Goal: Task Accomplishment & Management: Use online tool/utility

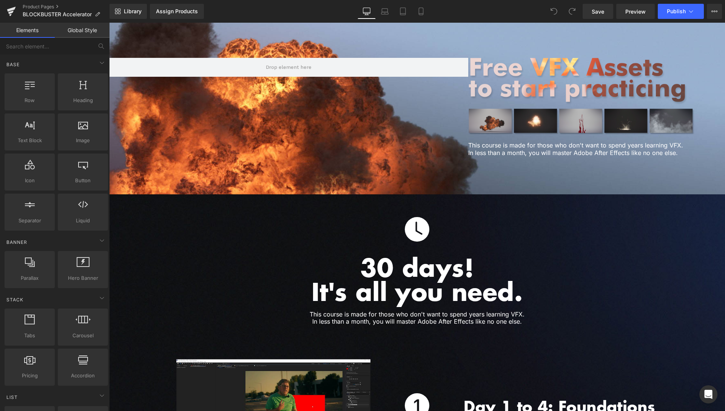
scroll to position [1965, 0]
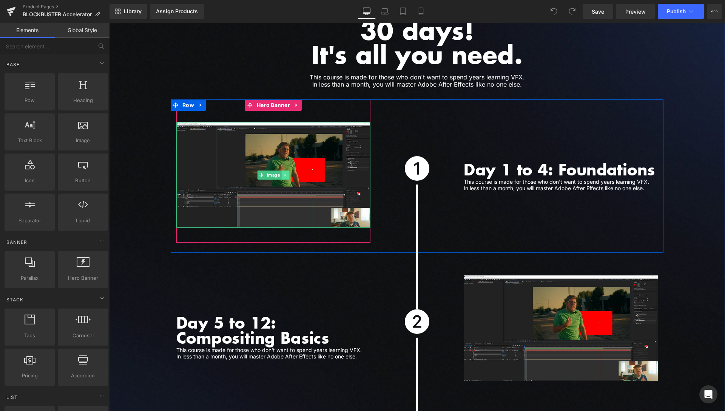
click at [285, 170] on link at bounding box center [285, 174] width 8 height 9
click at [286, 170] on link at bounding box center [290, 174] width 8 height 9
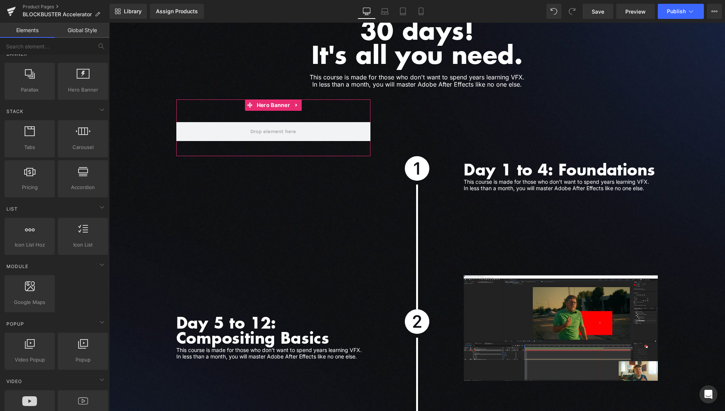
scroll to position [231, 0]
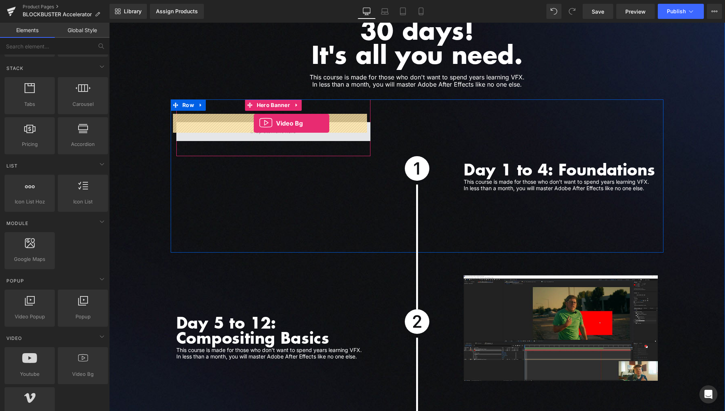
drag, startPoint x: 184, startPoint y: 394, endPoint x: 254, endPoint y: 123, distance: 279.2
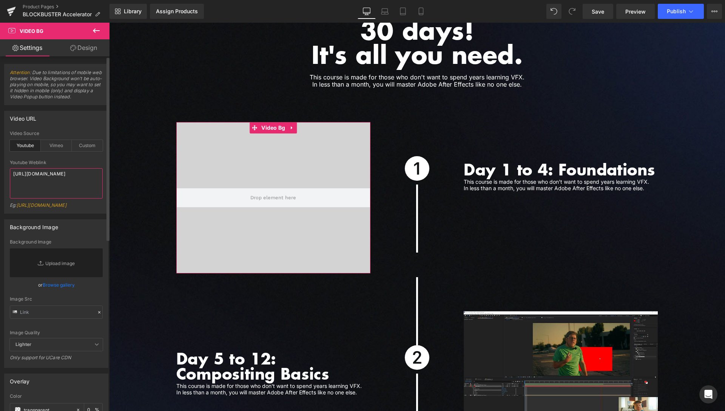
drag, startPoint x: 76, startPoint y: 188, endPoint x: 0, endPoint y: 160, distance: 81.0
click at [10, 168] on textarea "https://www.youtube.com/watch?v=O_HMoyaixkw" at bounding box center [56, 183] width 93 height 30
click at [81, 151] on div "Custom" at bounding box center [87, 145] width 31 height 11
click at [70, 191] on textarea "https://cdn.shopify.com/s/files/1/0263/4153/9917/files/Stamped_Reviews.mp4?v=15…" at bounding box center [56, 183] width 93 height 30
drag, startPoint x: 54, startPoint y: 200, endPoint x: 0, endPoint y: 162, distance: 65.8
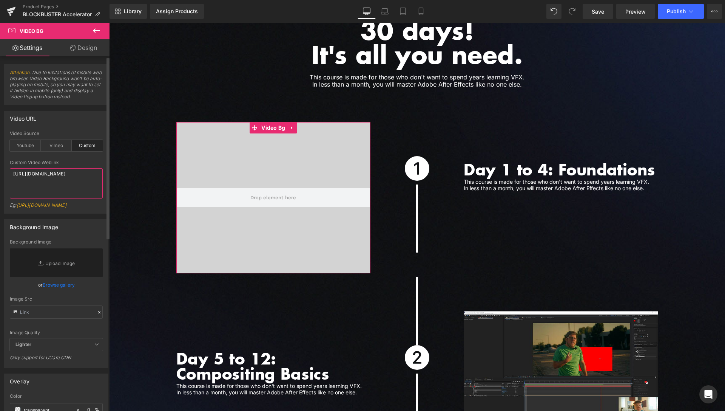
click at [10, 168] on textarea "https://cdn.shopify.com/s/files/1/0263/4153/9917/files/Stamped_Reviews.mp4?v=15…" at bounding box center [56, 183] width 93 height 30
paste textarea "videos/c/o/v/31622c2dba6146d1ae82dafa2bdd81e6.mp4"
type textarea "https://cdn.shopify.com/videos/c/o/v/31622c2dba6146d1ae82dafa2bdd81e6.mp4"
click at [596, 14] on span "Save" at bounding box center [598, 12] width 12 height 8
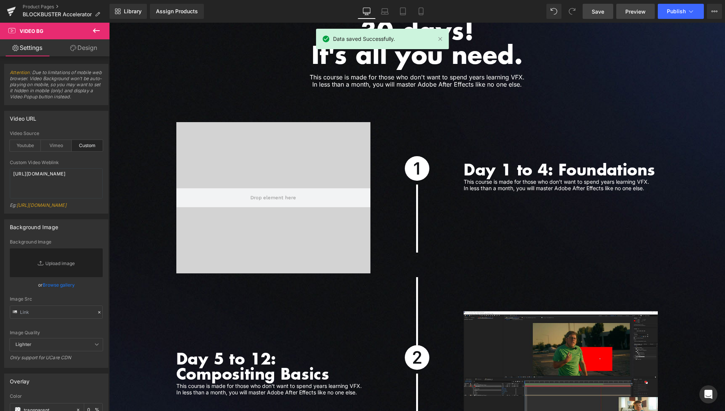
click at [633, 9] on span "Preview" at bounding box center [635, 12] width 20 height 8
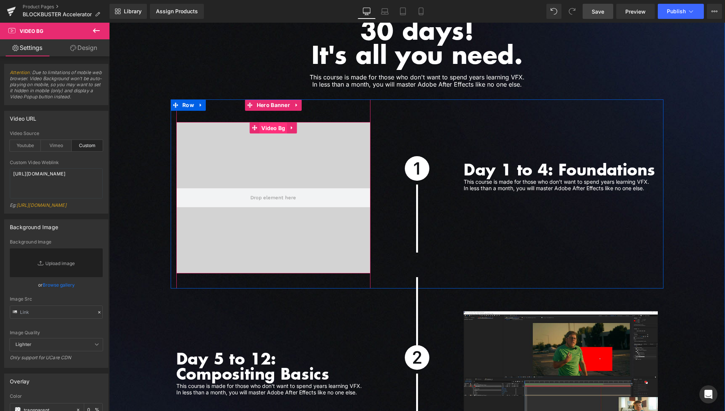
click at [272, 122] on span "Video Bg" at bounding box center [273, 127] width 28 height 11
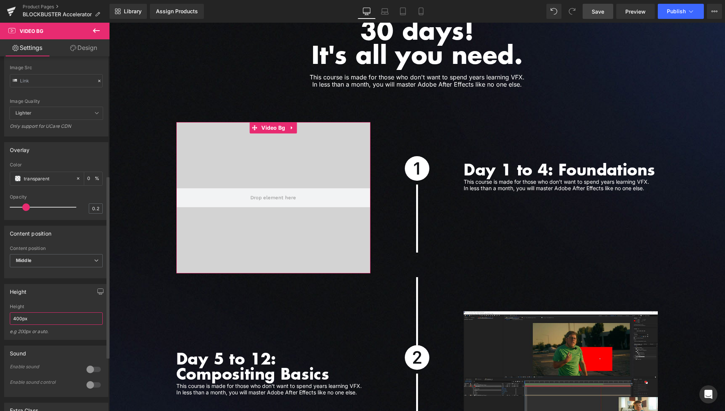
drag, startPoint x: 20, startPoint y: 335, endPoint x: 7, endPoint y: 336, distance: 13.6
click at [10, 324] on input "400px" at bounding box center [56, 318] width 93 height 12
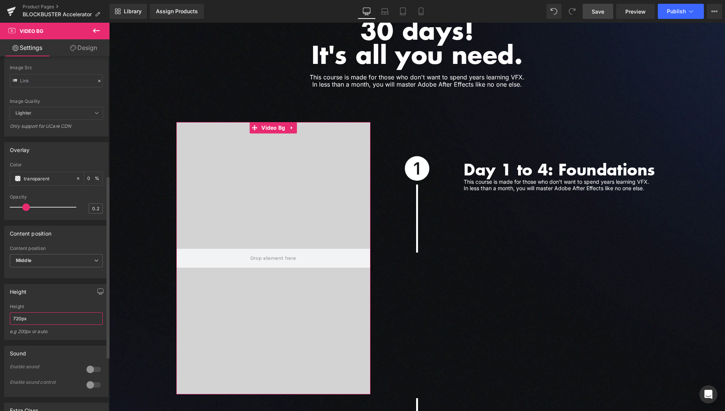
drag, startPoint x: 21, startPoint y: 335, endPoint x: 0, endPoint y: 336, distance: 21.2
click at [10, 324] on input "720px" at bounding box center [56, 318] width 93 height 12
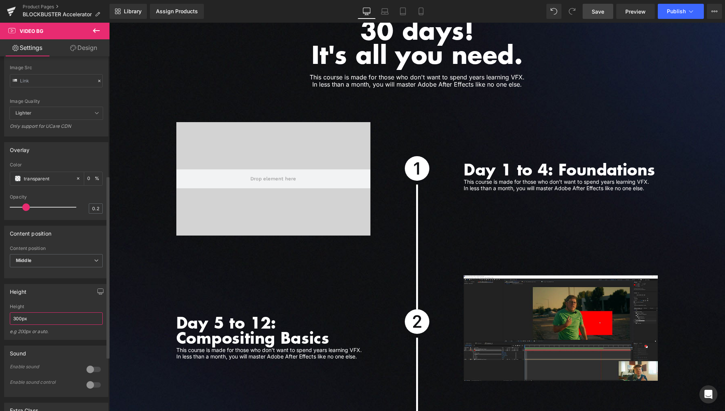
click at [16, 324] on input "300px" at bounding box center [56, 318] width 93 height 12
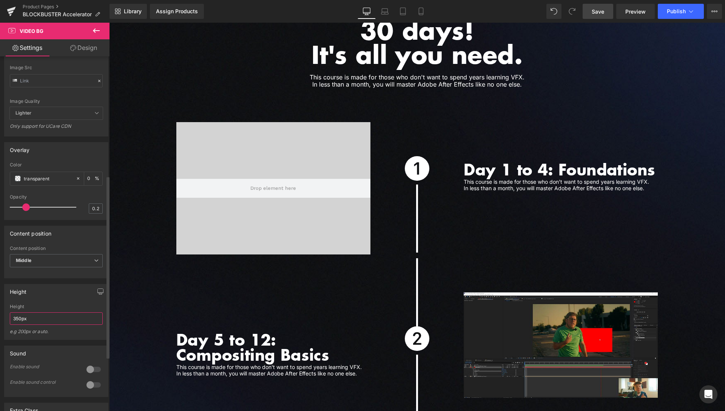
click at [16, 324] on input "350px" at bounding box center [56, 318] width 93 height 12
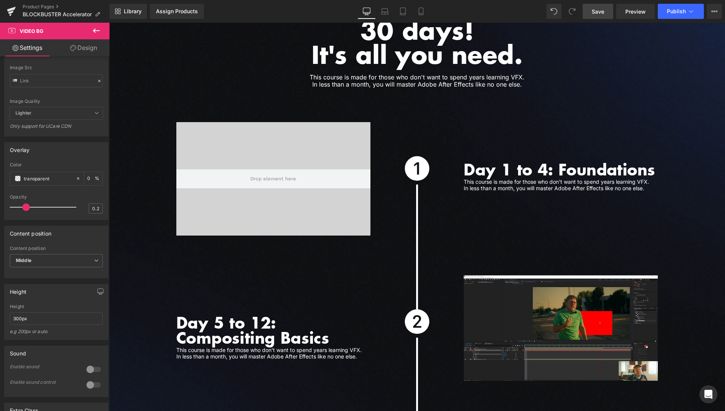
click at [597, 14] on span "Save" at bounding box center [598, 12] width 12 height 8
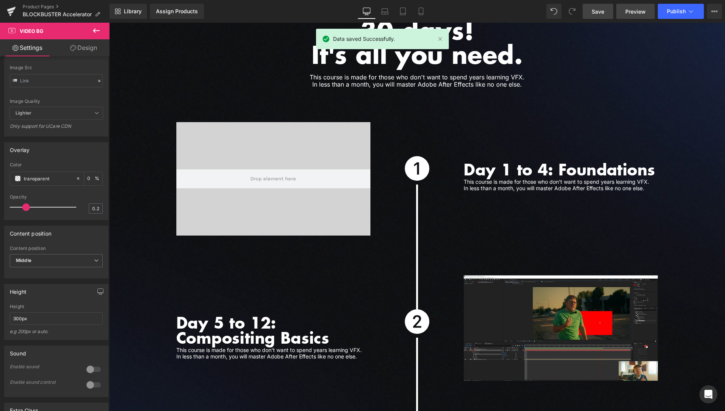
click at [631, 9] on span "Preview" at bounding box center [635, 12] width 20 height 8
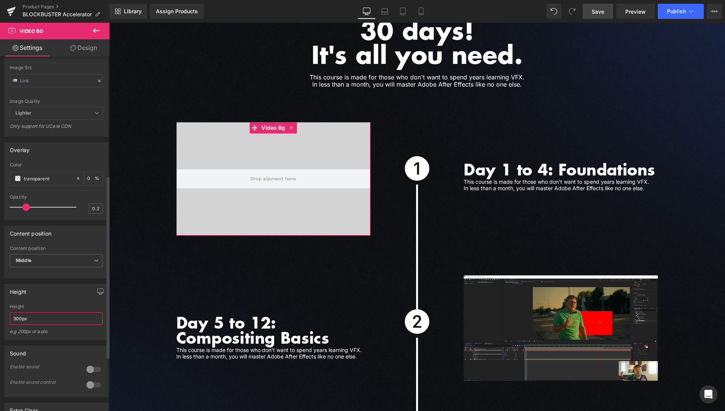
click at [18, 324] on input "300px" at bounding box center [56, 318] width 93 height 12
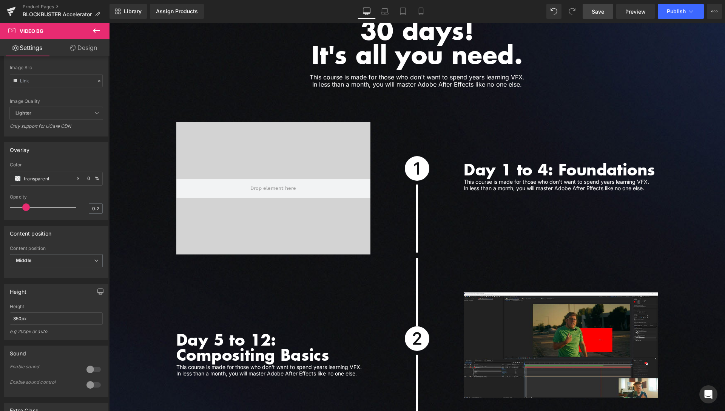
click at [608, 15] on link "Save" at bounding box center [598, 11] width 31 height 15
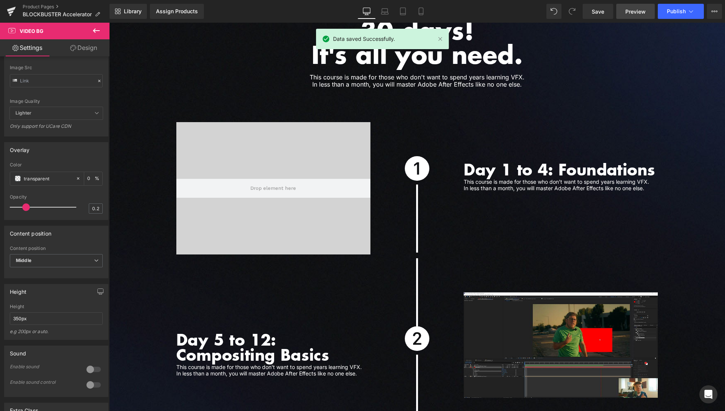
click at [634, 10] on span "Preview" at bounding box center [635, 12] width 20 height 8
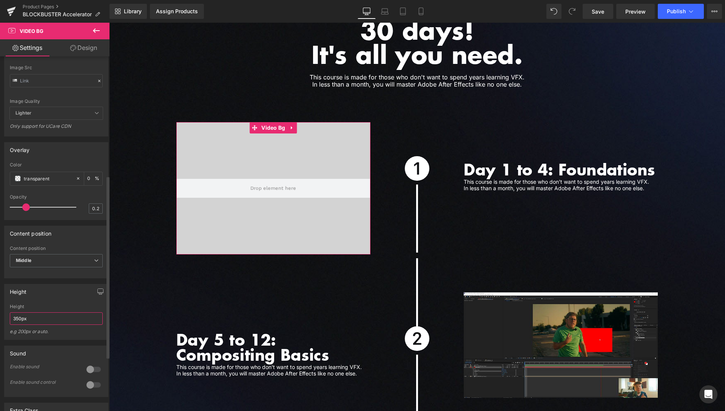
click at [18, 324] on input "350px" at bounding box center [56, 318] width 93 height 12
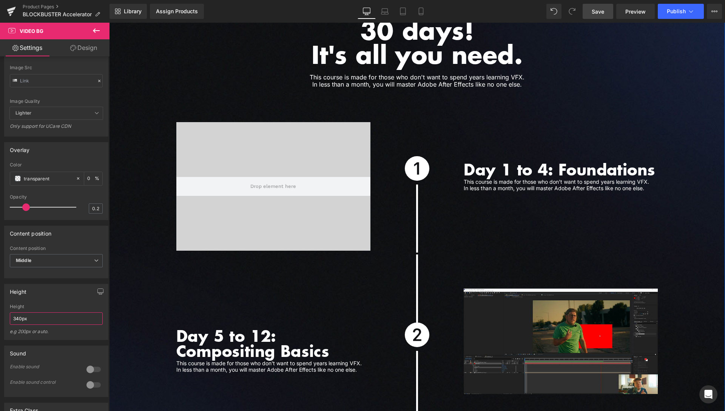
type input "340px"
click at [602, 4] on link "Save" at bounding box center [598, 11] width 31 height 15
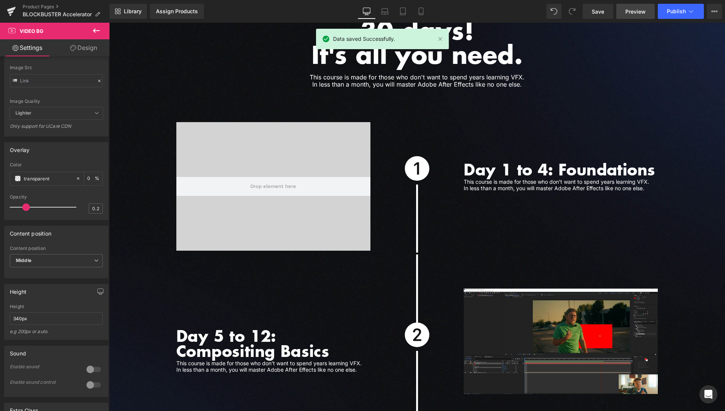
click at [628, 8] on span "Preview" at bounding box center [635, 12] width 20 height 8
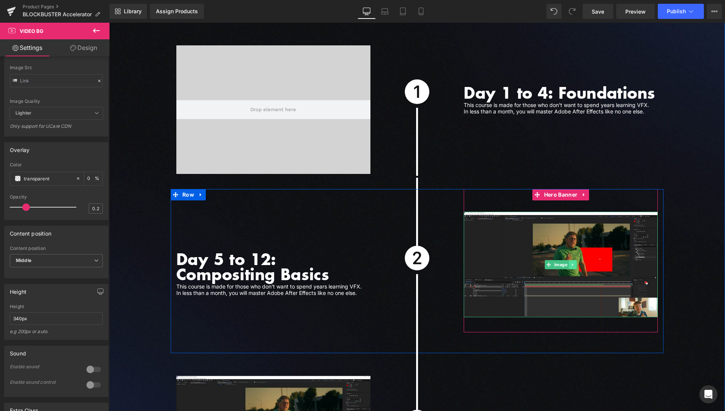
scroll to position [2042, 0]
click at [572, 259] on link at bounding box center [573, 263] width 8 height 9
click at [575, 262] on icon at bounding box center [577, 264] width 4 height 4
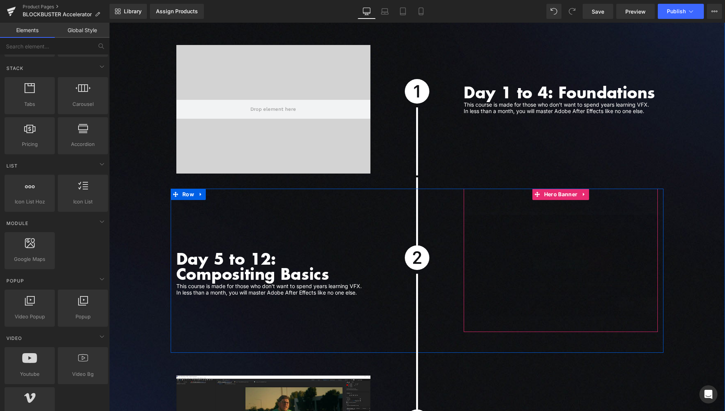
scroll to position [231, 0]
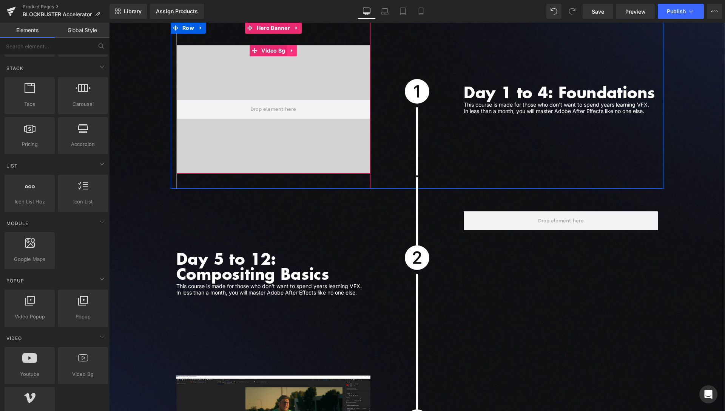
click at [292, 46] on link at bounding box center [292, 50] width 10 height 11
click at [282, 45] on link at bounding box center [287, 50] width 10 height 11
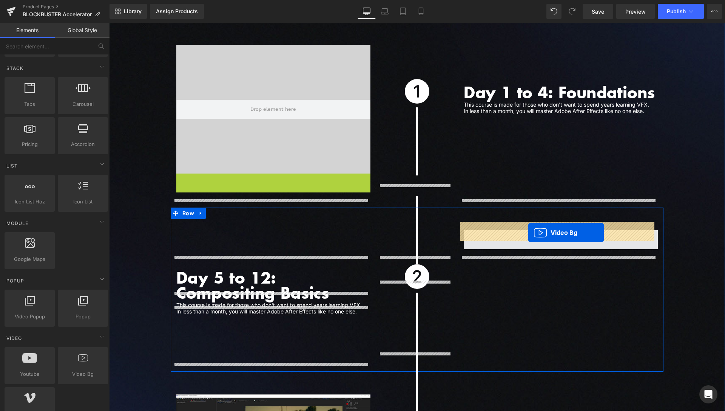
drag, startPoint x: 249, startPoint y: 171, endPoint x: 528, endPoint y: 232, distance: 286.1
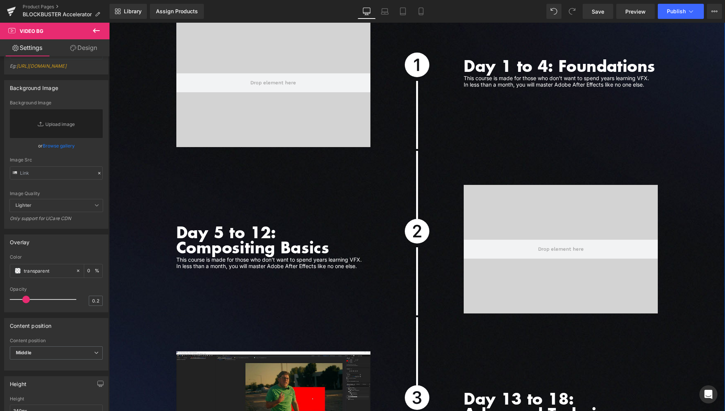
scroll to position [2080, 0]
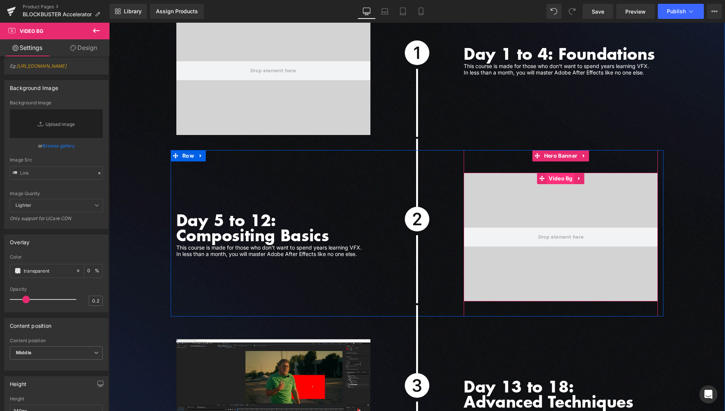
click at [566, 173] on span "Video Bg" at bounding box center [561, 178] width 28 height 11
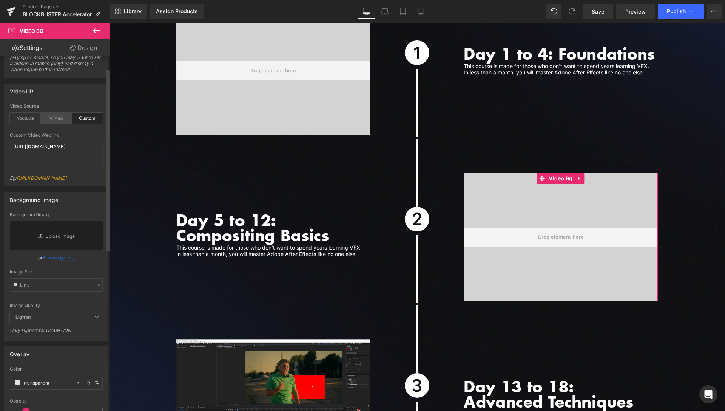
scroll to position [23, 0]
drag, startPoint x: 7, startPoint y: 161, endPoint x: 0, endPoint y: 137, distance: 24.9
click at [10, 145] on textarea "https://cdn.shopify.com/videos/c/o/v/31622c2dba6146d1ae82dafa2bdd81e6.mp4" at bounding box center [56, 160] width 93 height 30
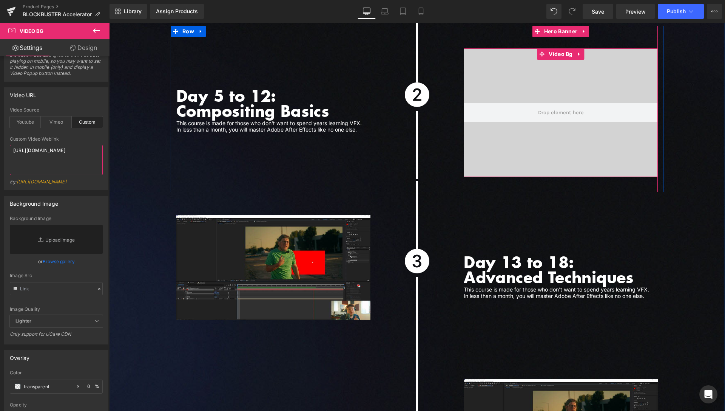
scroll to position [2196, 0]
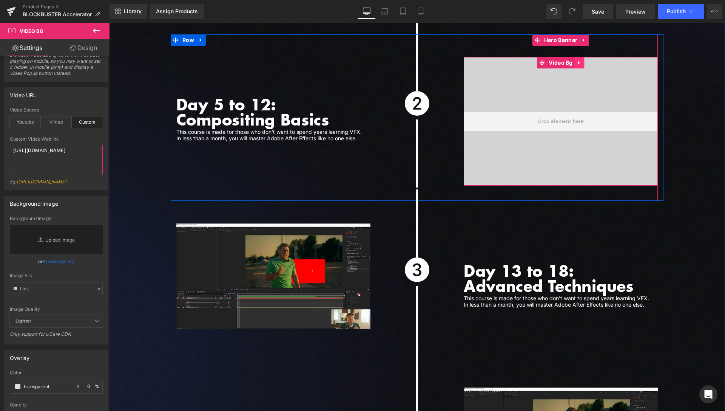
type textarea "https://cdn.shopify.com/videos/c/o/v/fae06f7f6b9444f5a184594f02534a79.mp4"
click at [578, 60] on icon at bounding box center [579, 63] width 5 height 6
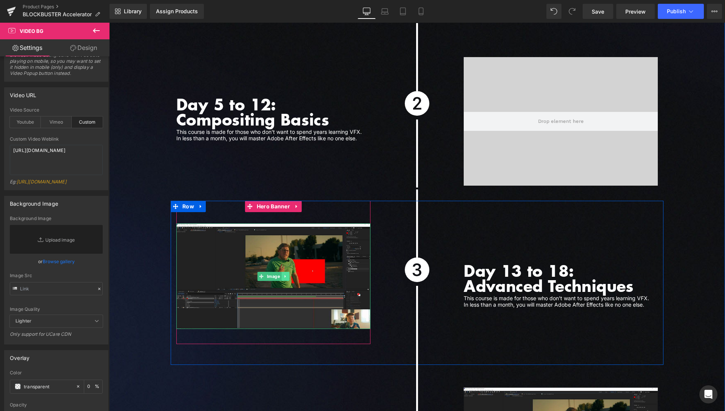
click at [283, 274] on icon at bounding box center [285, 276] width 4 height 5
click at [287, 274] on icon at bounding box center [289, 276] width 4 height 4
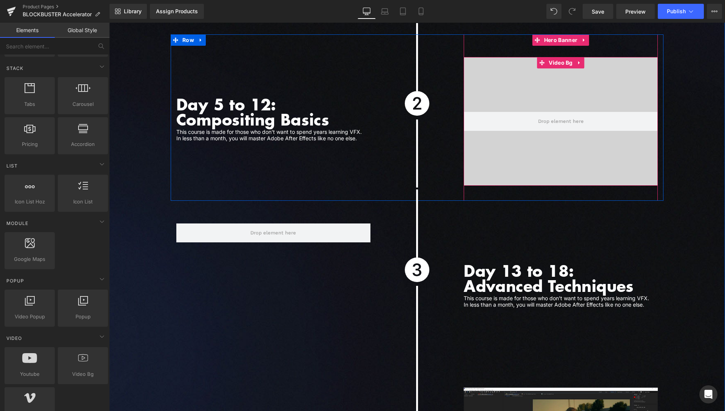
scroll to position [231, 0]
click at [579, 61] on icon at bounding box center [580, 62] width 2 height 3
click at [572, 60] on icon at bounding box center [574, 62] width 5 height 5
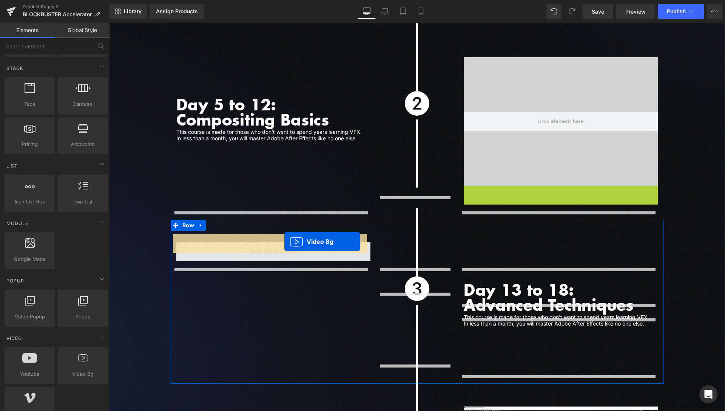
drag, startPoint x: 541, startPoint y: 184, endPoint x: 284, endPoint y: 241, distance: 263.2
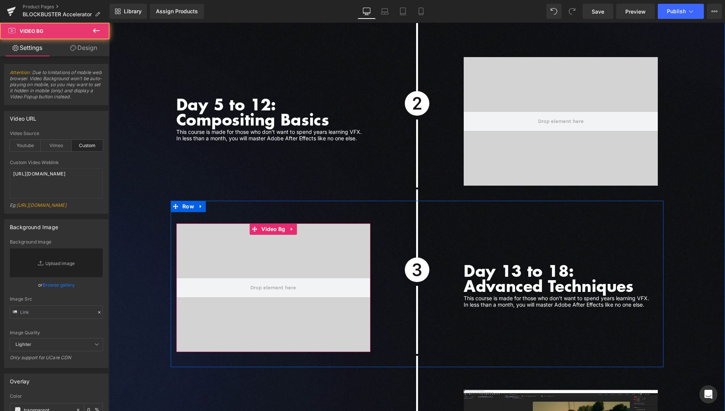
scroll to position [23, 0]
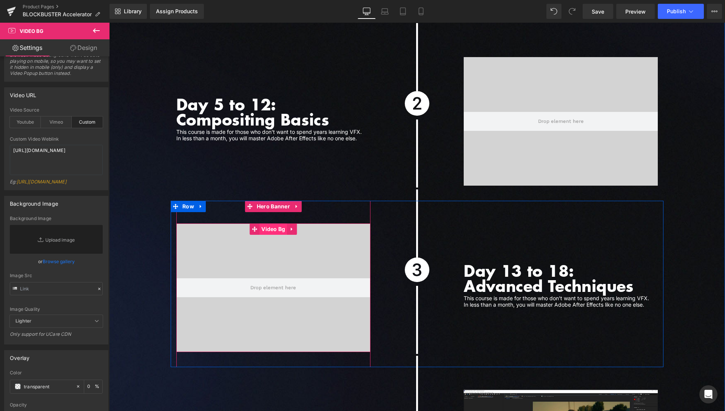
click at [265, 223] on span "Video Bg" at bounding box center [273, 228] width 28 height 11
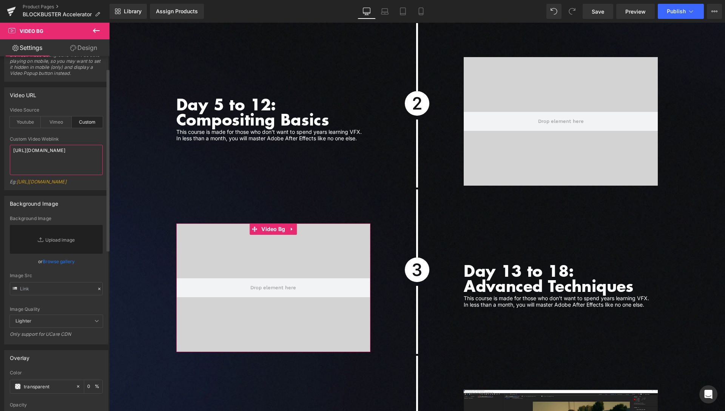
drag, startPoint x: 54, startPoint y: 175, endPoint x: 0, endPoint y: 140, distance: 63.7
click at [10, 145] on textarea "https://cdn.shopify.com/videos/c/o/v/fae06f7f6b9444f5a184594f02534a79.mp4" at bounding box center [56, 160] width 93 height 30
type textarea "https://cdn.shopify.com/videos/c/o/v/328c147baf854f2aad68273bc42ea748.mp4"
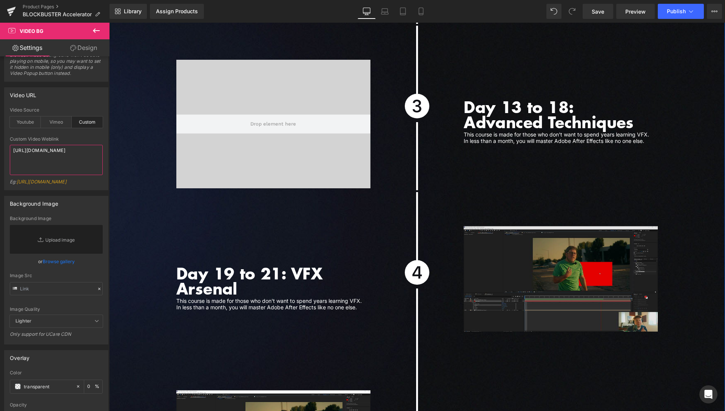
scroll to position [2388, 0]
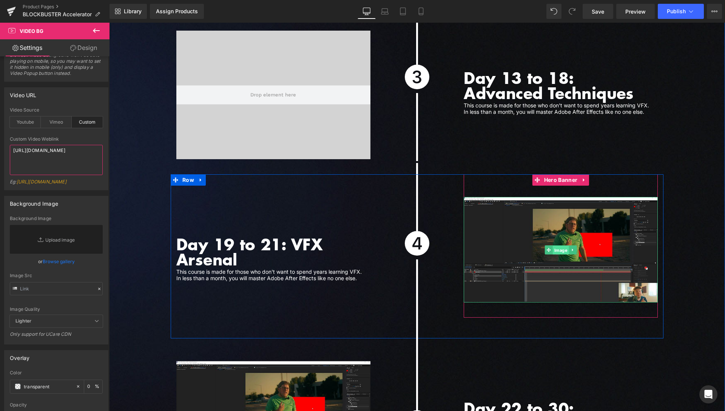
click at [559, 245] on span "Image" at bounding box center [561, 249] width 16 height 9
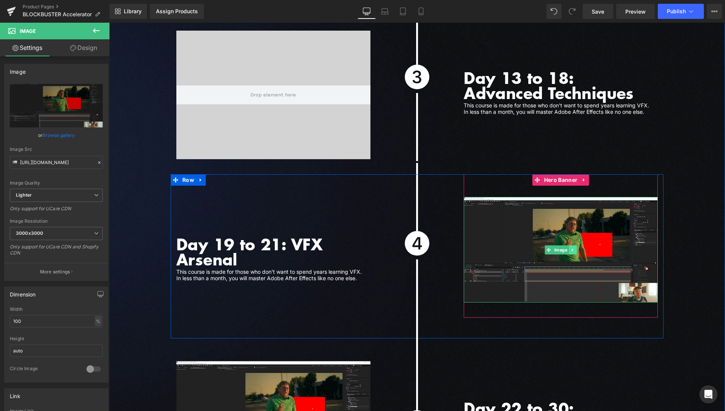
click at [573, 245] on link at bounding box center [573, 249] width 8 height 9
click at [575, 247] on icon at bounding box center [577, 249] width 4 height 4
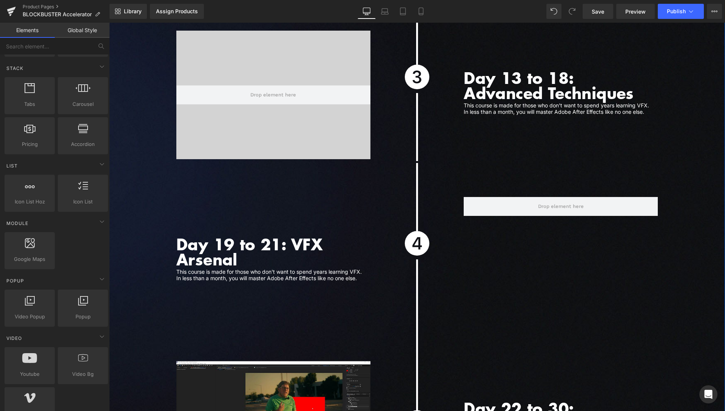
scroll to position [231, 0]
click at [290, 34] on icon at bounding box center [292, 37] width 5 height 6
click at [285, 34] on icon at bounding box center [287, 36] width 5 height 5
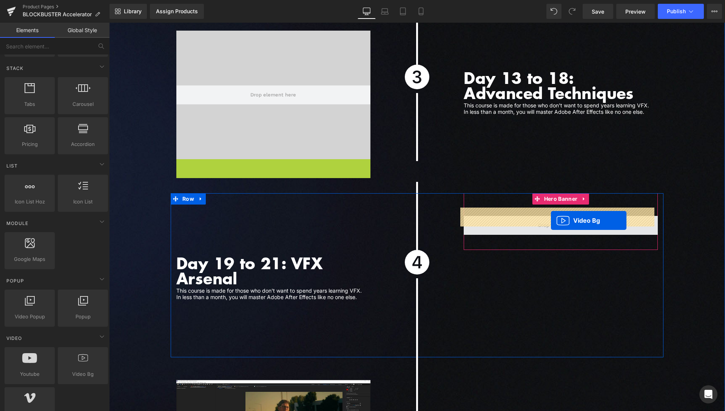
drag, startPoint x: 250, startPoint y: 158, endPoint x: 551, endPoint y: 220, distance: 307.7
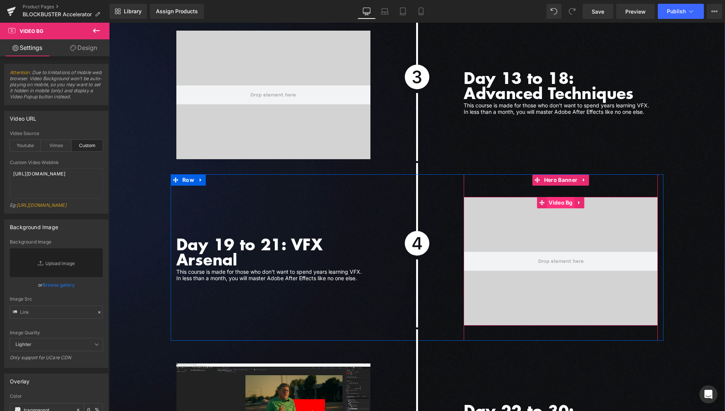
click at [569, 197] on span "Video Bg" at bounding box center [561, 202] width 28 height 11
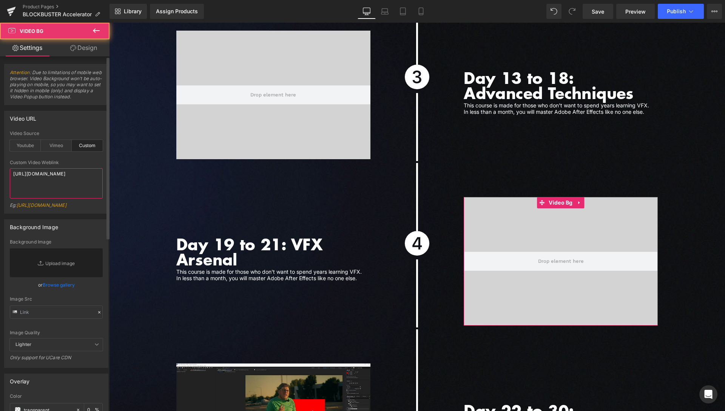
drag, startPoint x: 53, startPoint y: 192, endPoint x: 0, endPoint y: 154, distance: 65.5
click at [10, 168] on textarea "https://cdn.shopify.com/videos/c/o/v/328c147baf854f2aad68273bc42ea748.mp4" at bounding box center [56, 183] width 93 height 30
type textarea "https://cdn.shopify.com/videos/c/o/v/d0a9513b53a04378b14b8e61147353e4.mp4"
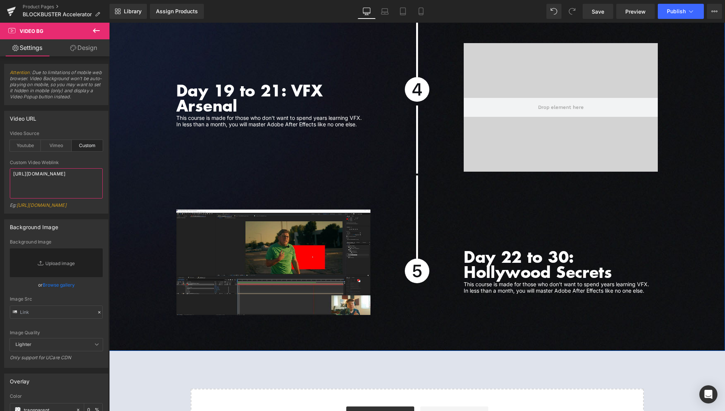
scroll to position [2581, 0]
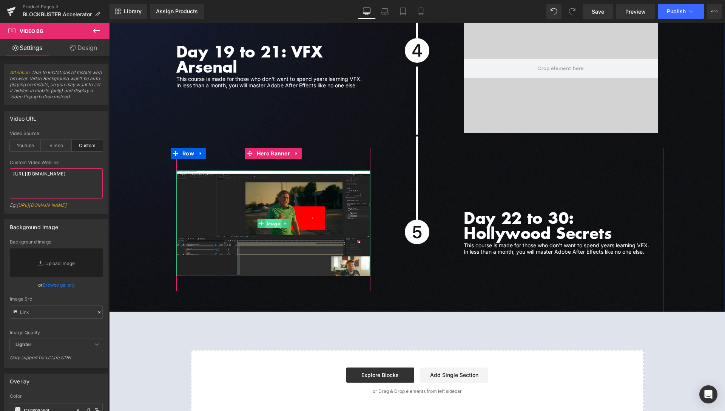
click at [273, 219] on span "Image" at bounding box center [273, 223] width 16 height 9
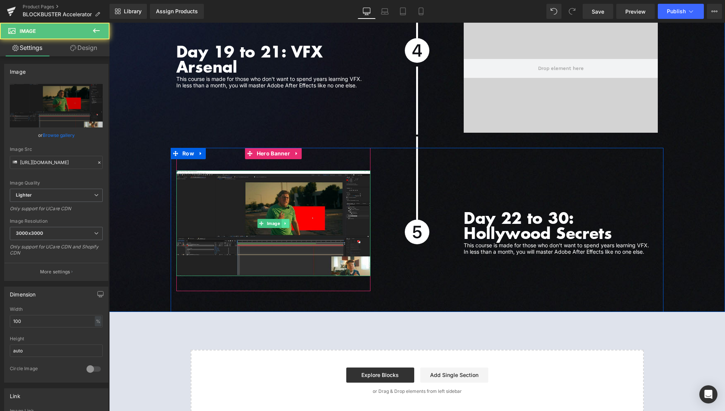
click at [284, 222] on icon at bounding box center [284, 223] width 1 height 3
click at [287, 221] on icon at bounding box center [289, 223] width 4 height 4
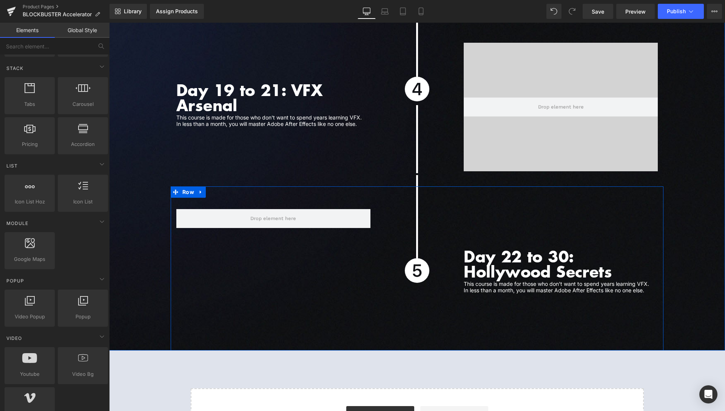
scroll to position [231, 0]
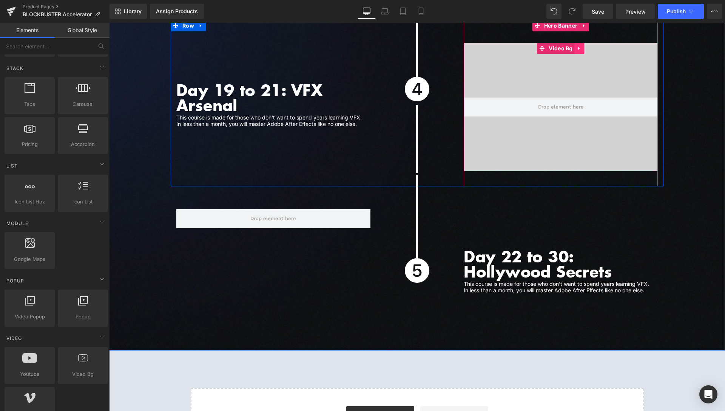
click at [577, 46] on icon at bounding box center [579, 49] width 5 height 6
click at [573, 46] on icon at bounding box center [574, 48] width 5 height 5
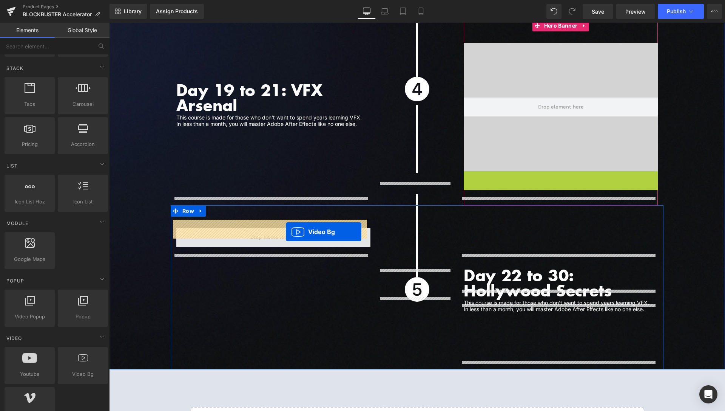
drag, startPoint x: 540, startPoint y: 167, endPoint x: 286, endPoint y: 232, distance: 262.1
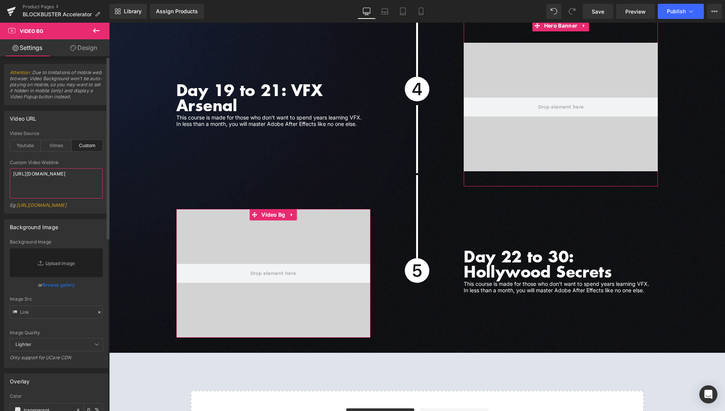
drag, startPoint x: 69, startPoint y: 198, endPoint x: 0, endPoint y: 154, distance: 81.6
click at [10, 168] on textarea "https://cdn.shopify.com/videos/c/o/v/d0a9513b53a04378b14b8e61147353e4.mp4" at bounding box center [56, 183] width 93 height 30
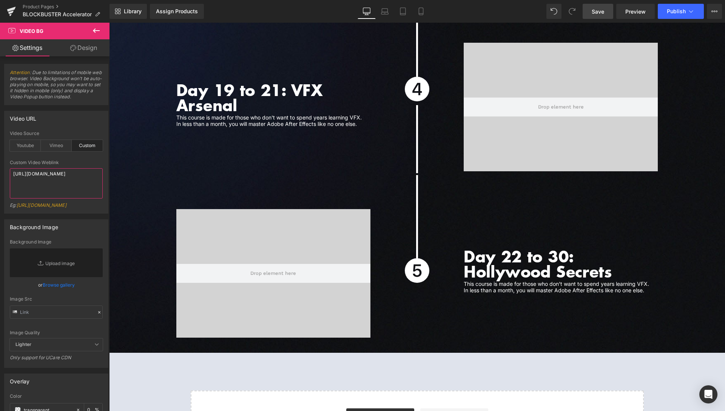
type textarea "https://cdn.shopify.com/videos/c/o/v/dce34cbf4dd14aa38dd9cb925b06fe6f.mp4"
click at [598, 12] on span "Save" at bounding box center [598, 12] width 12 height 8
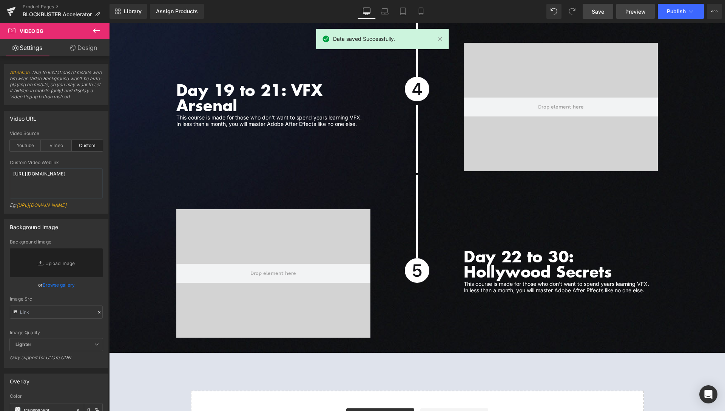
click at [635, 8] on span "Preview" at bounding box center [635, 12] width 20 height 8
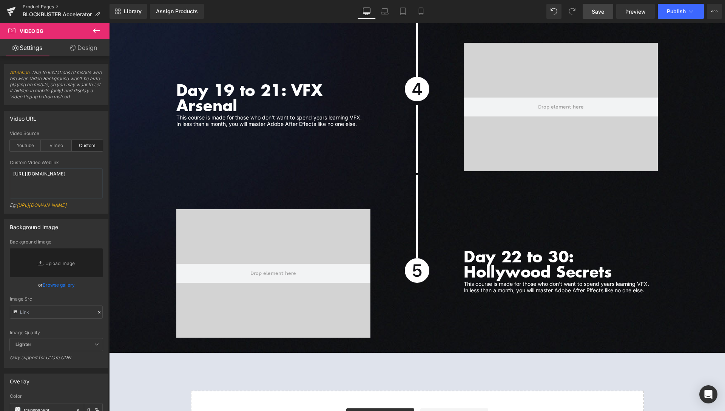
click at [47, 7] on link "Product Pages" at bounding box center [66, 7] width 87 height 6
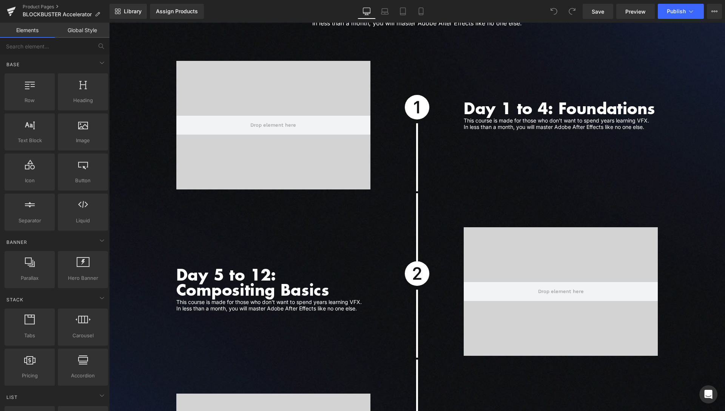
scroll to position [2048, 0]
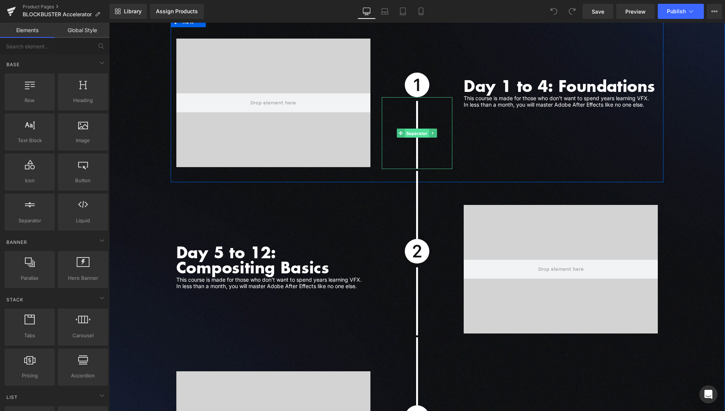
click at [417, 129] on span "Separator" at bounding box center [417, 133] width 25 height 9
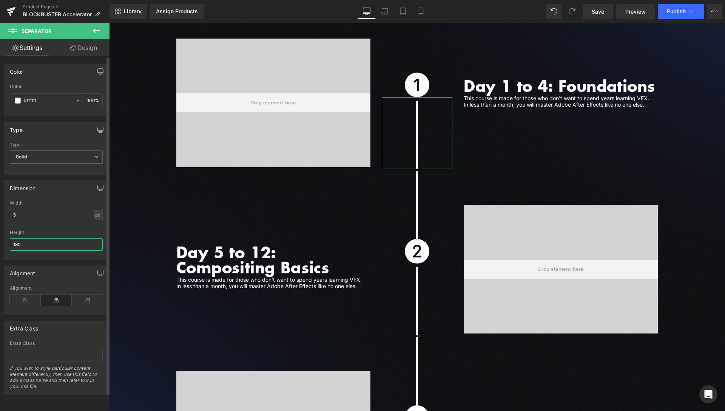
drag, startPoint x: 19, startPoint y: 241, endPoint x: 6, endPoint y: 239, distance: 13.0
click at [11, 241] on input "180" at bounding box center [56, 244] width 93 height 12
type input "200"
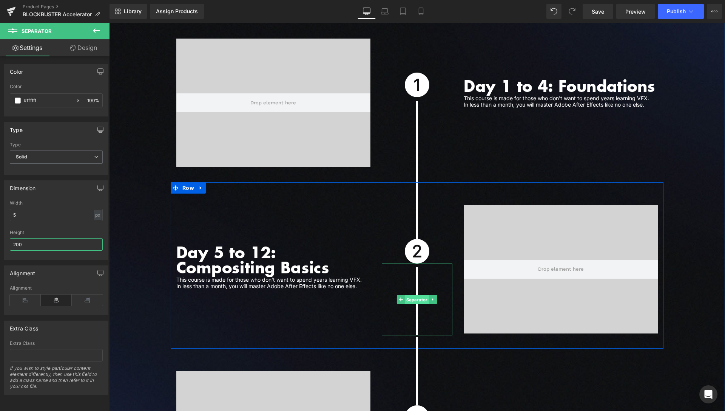
click at [415, 295] on span "Separator" at bounding box center [417, 299] width 25 height 9
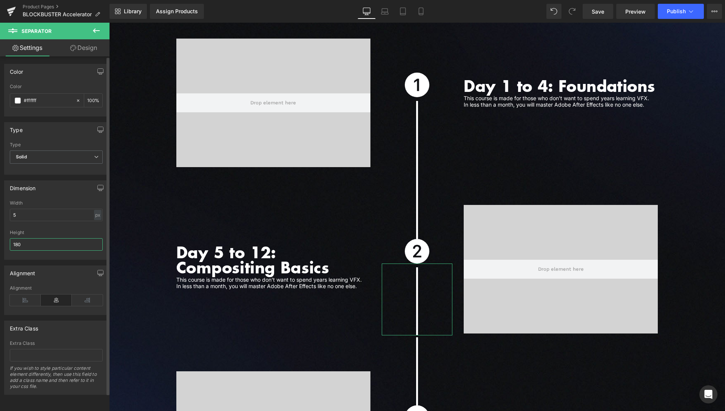
drag, startPoint x: 19, startPoint y: 244, endPoint x: 1, endPoint y: 244, distance: 17.4
click at [10, 245] on input "180" at bounding box center [56, 244] width 93 height 12
type input "200"
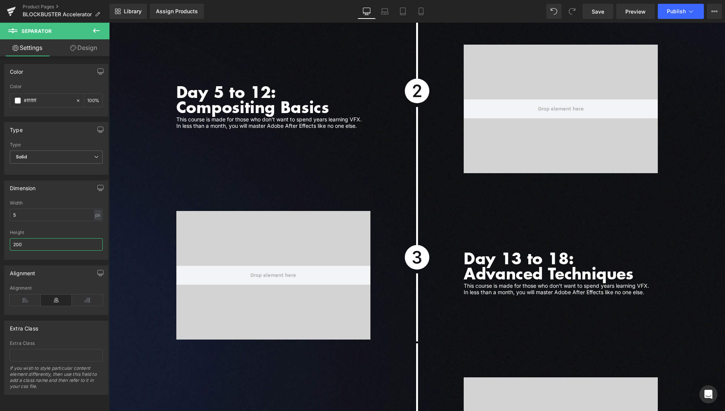
scroll to position [2241, 0]
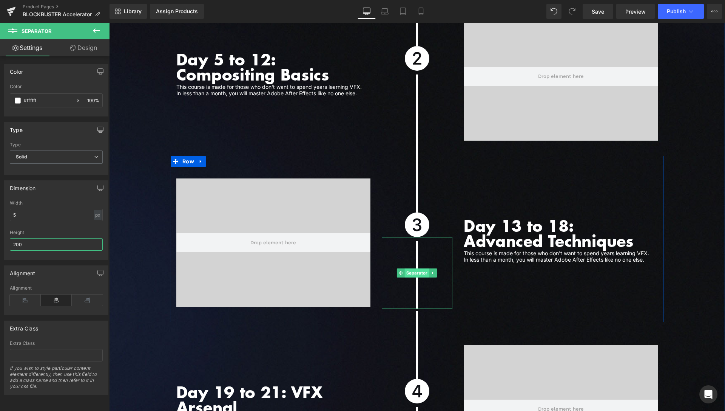
click at [413, 268] on span "Separator" at bounding box center [417, 272] width 25 height 9
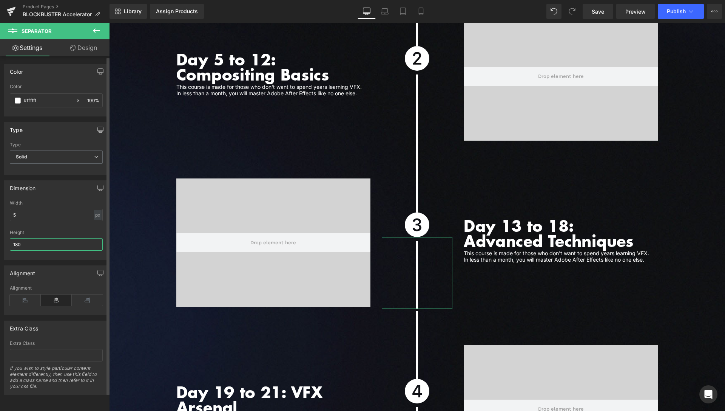
drag, startPoint x: 17, startPoint y: 244, endPoint x: 8, endPoint y: 243, distance: 9.1
click at [10, 243] on input "180" at bounding box center [56, 244] width 93 height 12
type input "220"
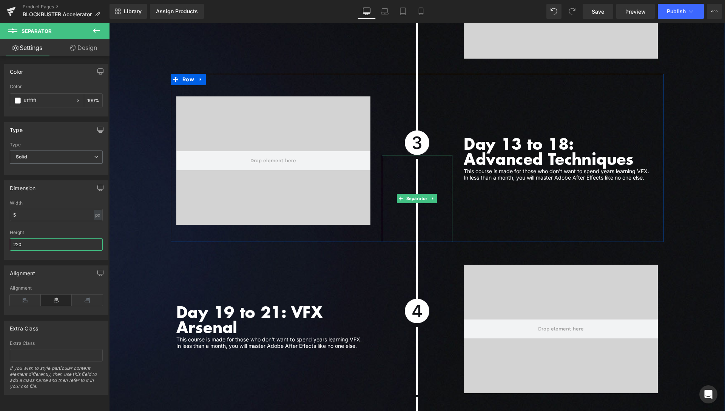
scroll to position [2433, 0]
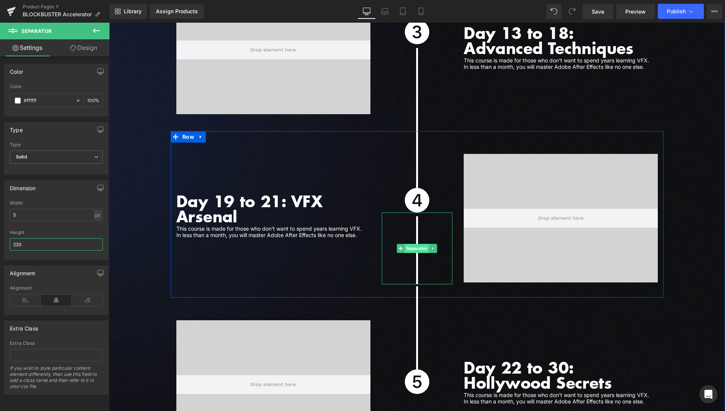
click at [414, 244] on span "Separator" at bounding box center [417, 248] width 25 height 9
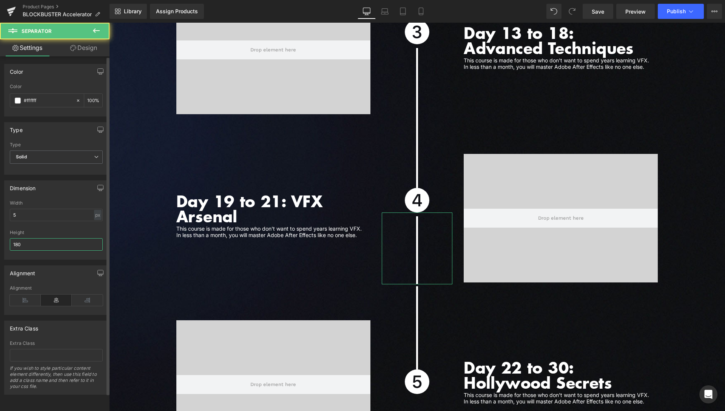
drag, startPoint x: 36, startPoint y: 245, endPoint x: 4, endPoint y: 244, distance: 31.8
click at [10, 244] on input "180" at bounding box center [56, 244] width 93 height 12
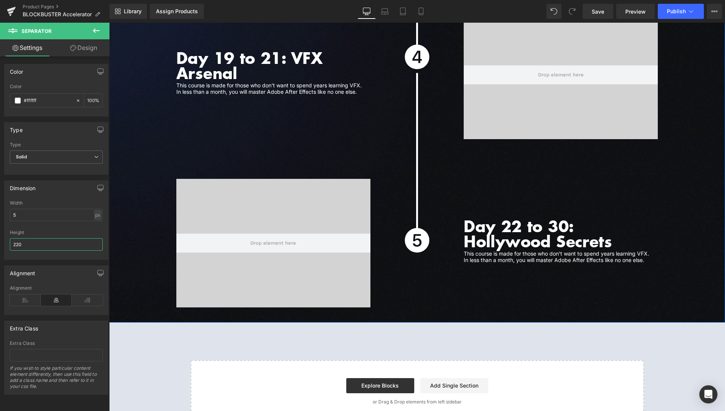
scroll to position [2626, 0]
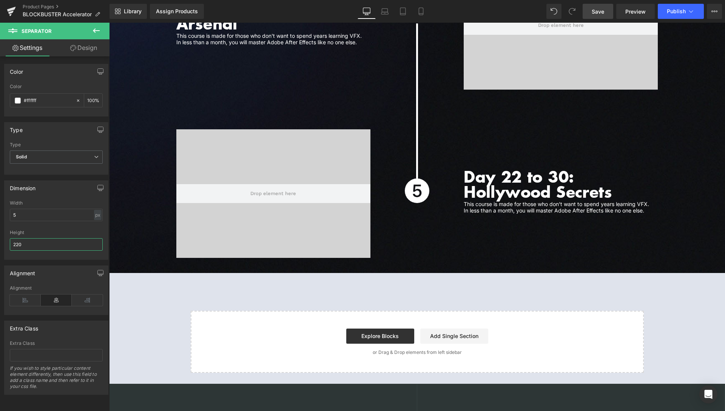
type input "220"
click at [604, 10] on span "Save" at bounding box center [598, 12] width 12 height 8
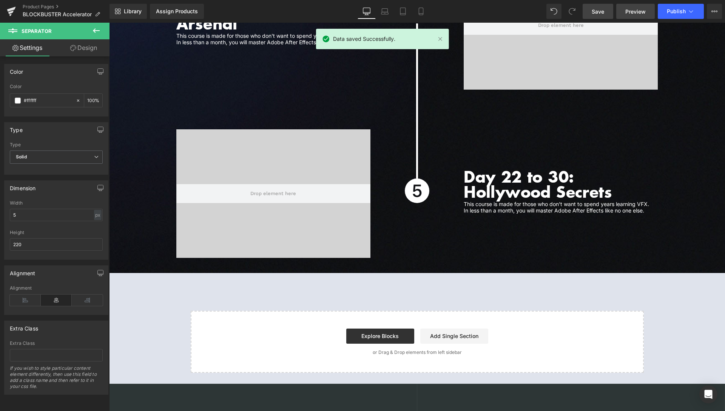
click at [639, 10] on span "Preview" at bounding box center [635, 12] width 20 height 8
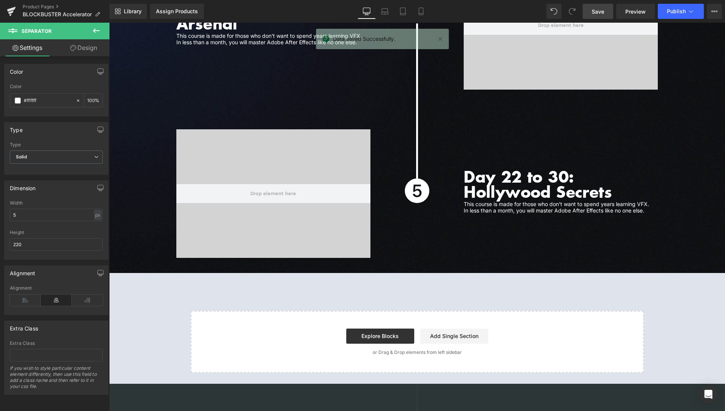
drag, startPoint x: 46, startPoint y: 6, endPoint x: 50, endPoint y: 1, distance: 6.1
click at [46, 5] on link "Product Pages" at bounding box center [66, 7] width 87 height 6
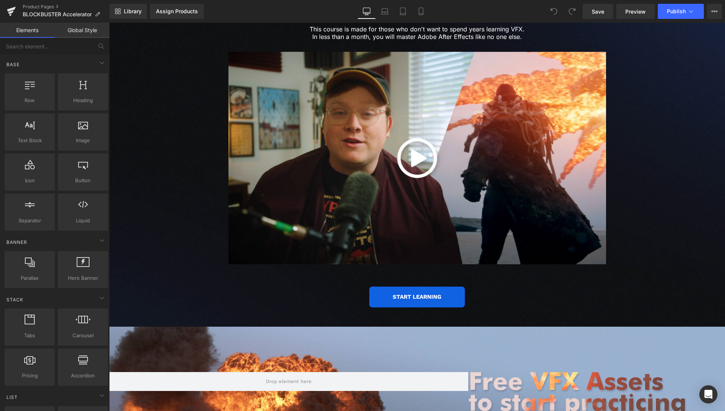
scroll to position [1425, 0]
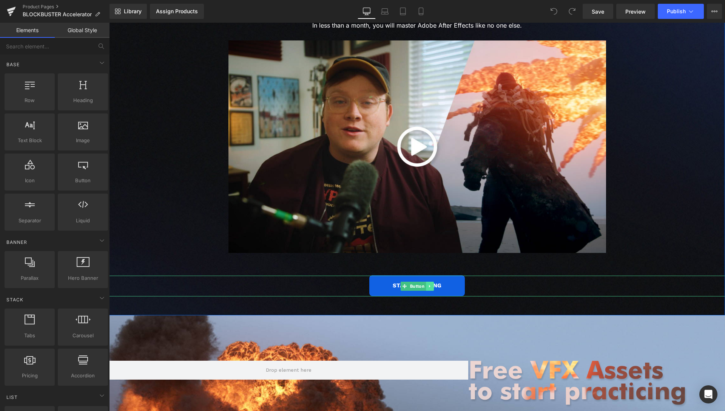
click at [427, 281] on link at bounding box center [430, 285] width 8 height 9
click at [424, 284] on icon at bounding box center [426, 286] width 4 height 4
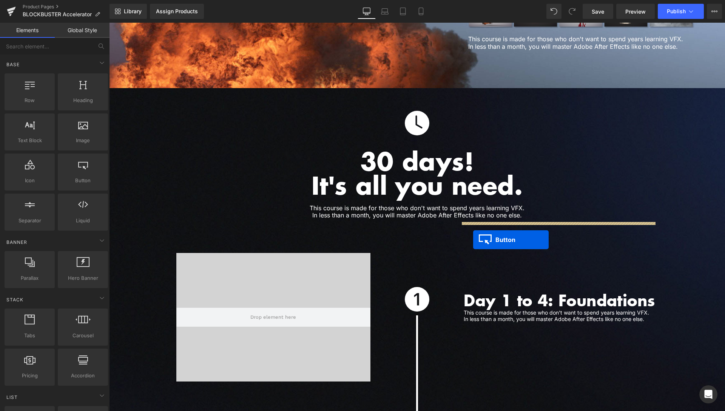
scroll to position [2037, 0]
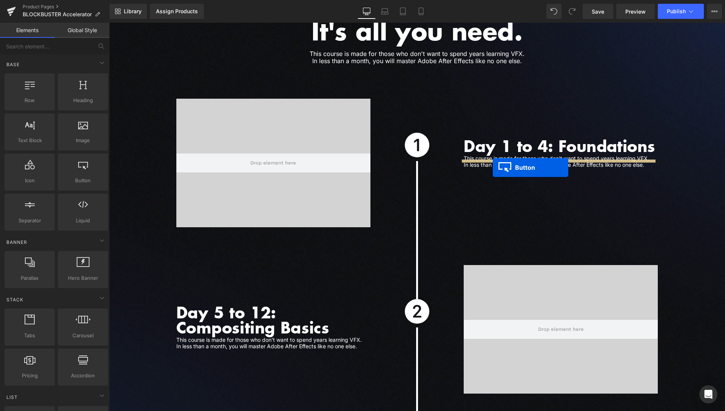
drag, startPoint x: 400, startPoint y: 61, endPoint x: 493, endPoint y: 167, distance: 141.3
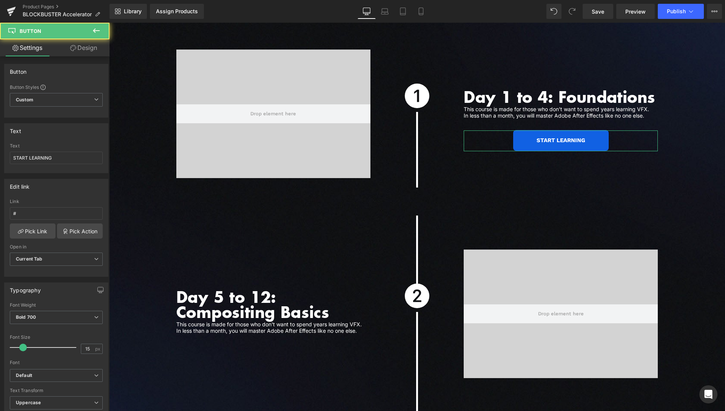
scroll to position [1988, 0]
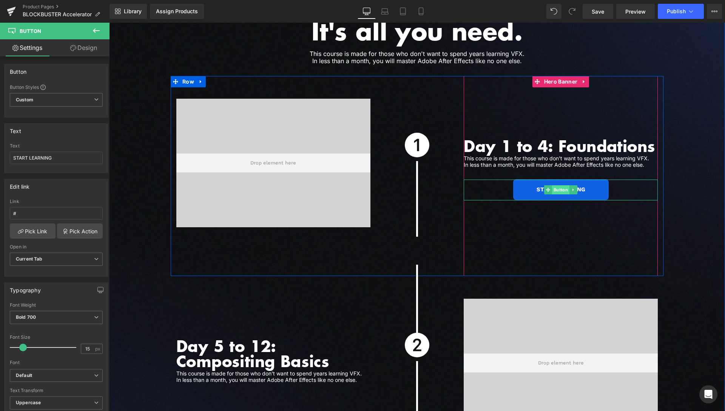
click at [552, 185] on span "Button" at bounding box center [560, 189] width 17 height 9
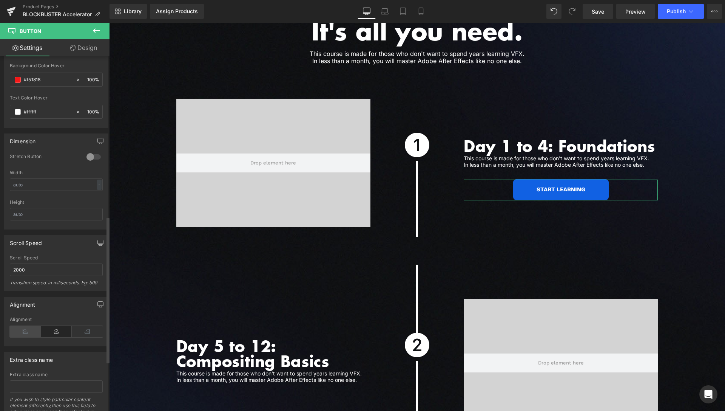
scroll to position [506, 0]
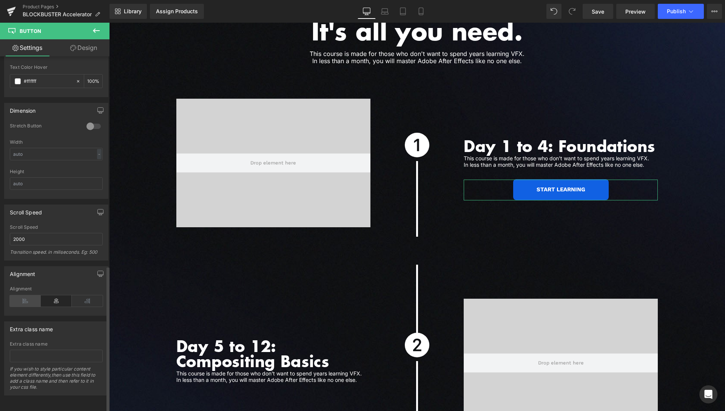
click at [18, 295] on icon at bounding box center [25, 300] width 31 height 11
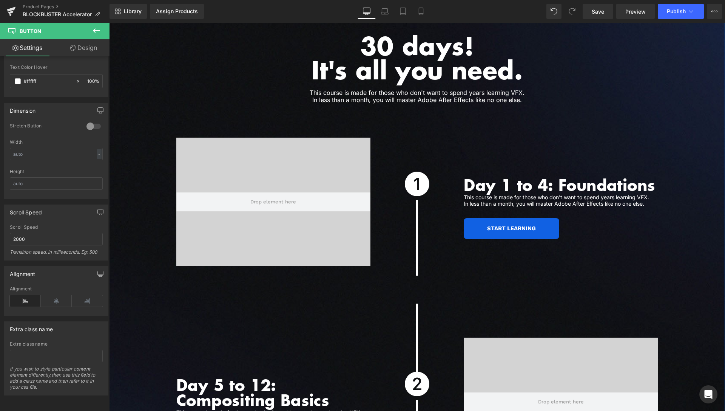
scroll to position [1911, 0]
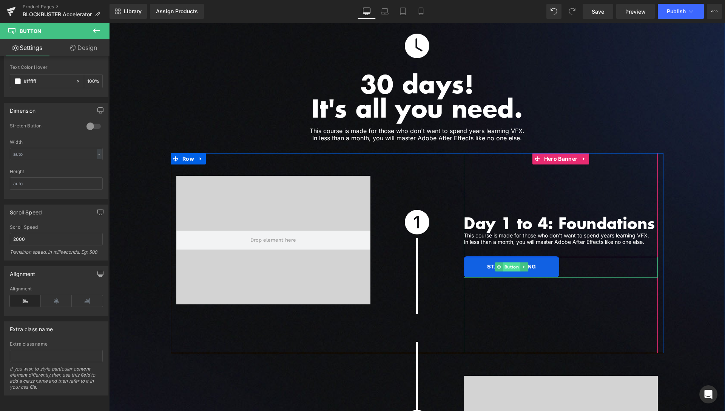
click at [510, 262] on span "Button" at bounding box center [511, 266] width 17 height 9
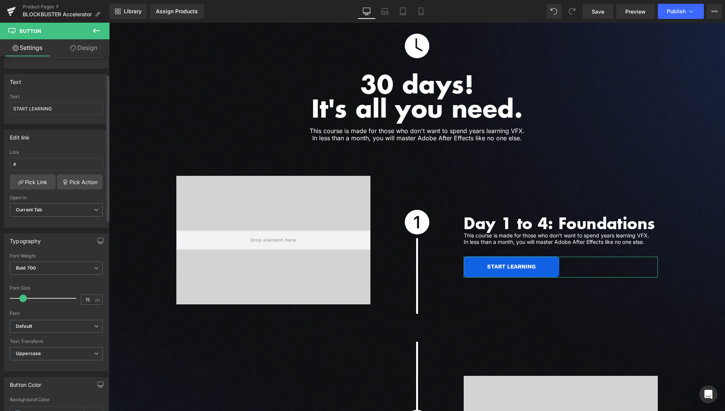
scroll to position [44, 0]
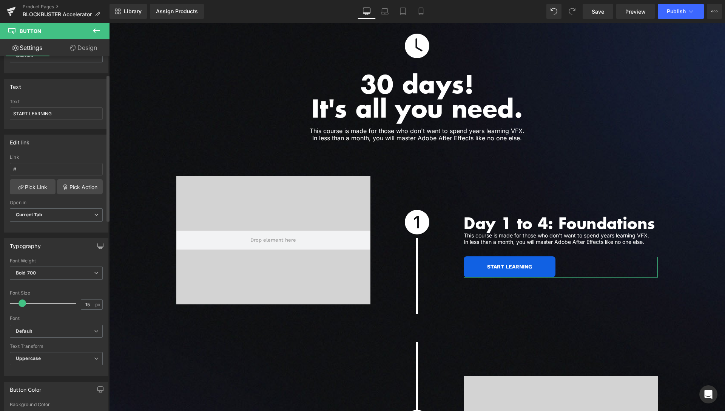
click at [20, 303] on span at bounding box center [23, 303] width 8 height 8
click at [77, 48] on link "Design" at bounding box center [83, 47] width 55 height 17
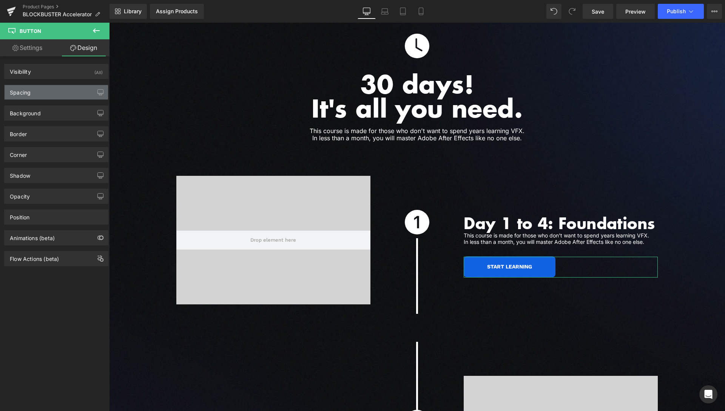
click at [45, 93] on div "Spacing" at bounding box center [56, 92] width 103 height 14
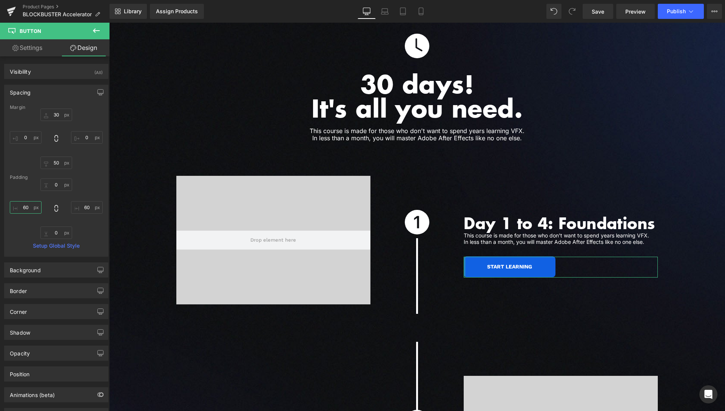
click at [27, 206] on input "60" at bounding box center [26, 207] width 32 height 12
type input "40"
click at [80, 209] on input "60" at bounding box center [87, 207] width 32 height 12
drag, startPoint x: 80, startPoint y: 209, endPoint x: 81, endPoint y: 199, distance: 10.7
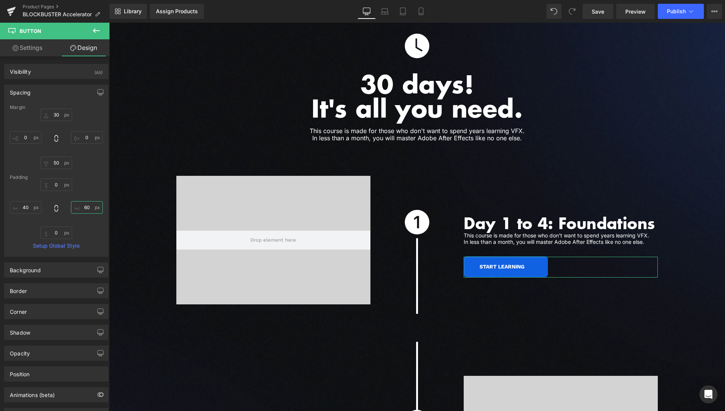
click at [80, 209] on input "60" at bounding box center [87, 207] width 32 height 12
type input "40"
click at [51, 114] on input "30" at bounding box center [56, 114] width 32 height 12
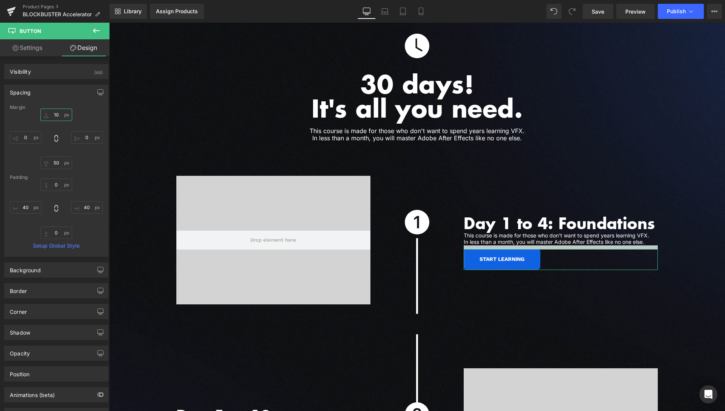
click at [49, 113] on input "10" at bounding box center [56, 114] width 32 height 12
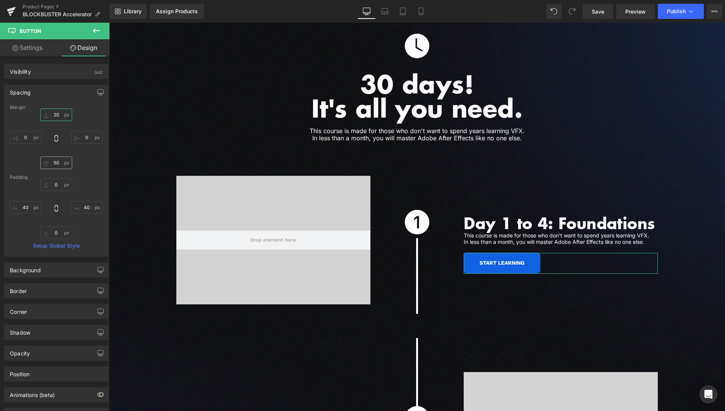
type input "20"
click at [55, 165] on input "50" at bounding box center [56, 162] width 32 height 12
type input "0"
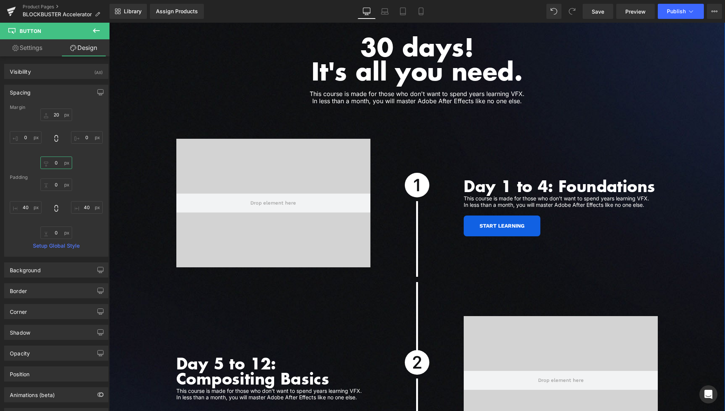
scroll to position [1949, 0]
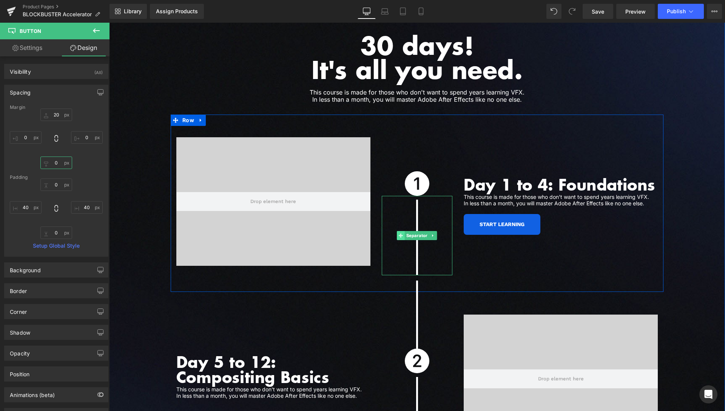
click at [416, 231] on span "Separator" at bounding box center [417, 235] width 25 height 9
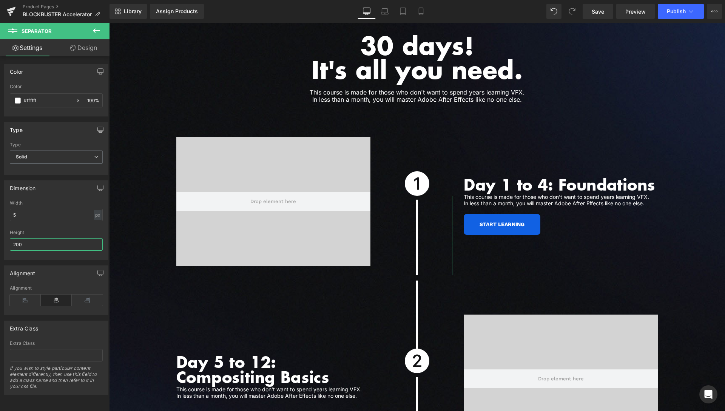
click at [19, 244] on input "200" at bounding box center [56, 244] width 93 height 12
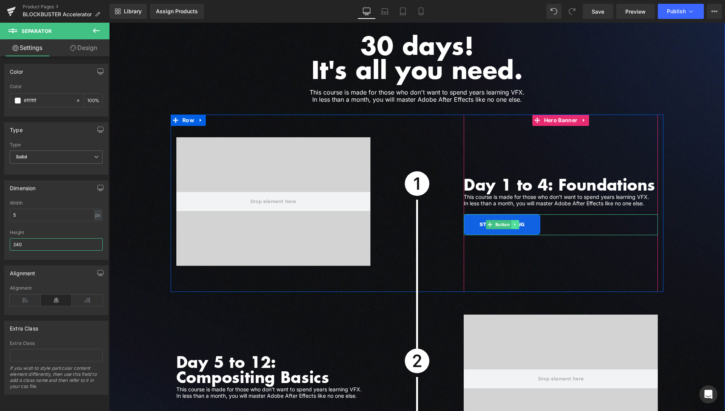
type input "240"
click at [513, 222] on icon at bounding box center [515, 224] width 4 height 5
click at [509, 222] on icon at bounding box center [511, 224] width 4 height 4
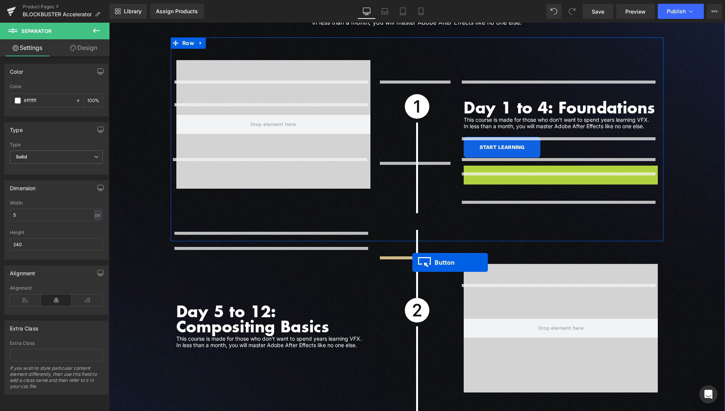
scroll to position [2065, 0]
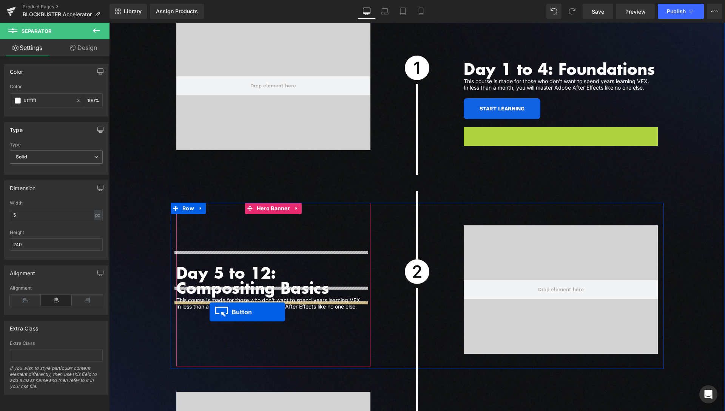
drag, startPoint x: 487, startPoint y: 245, endPoint x: 210, endPoint y: 311, distance: 285.0
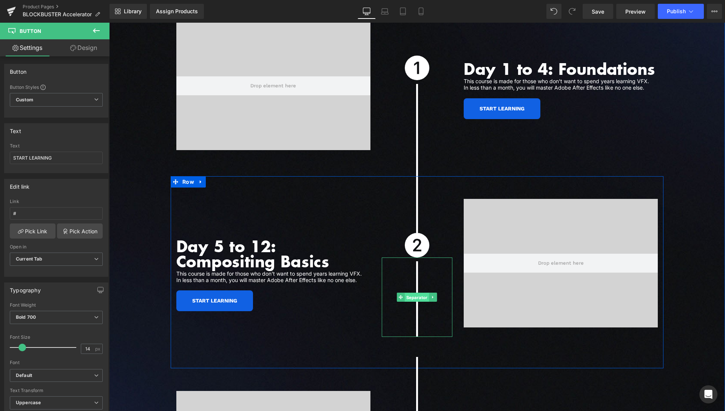
click at [413, 293] on span "Separator" at bounding box center [417, 297] width 25 height 9
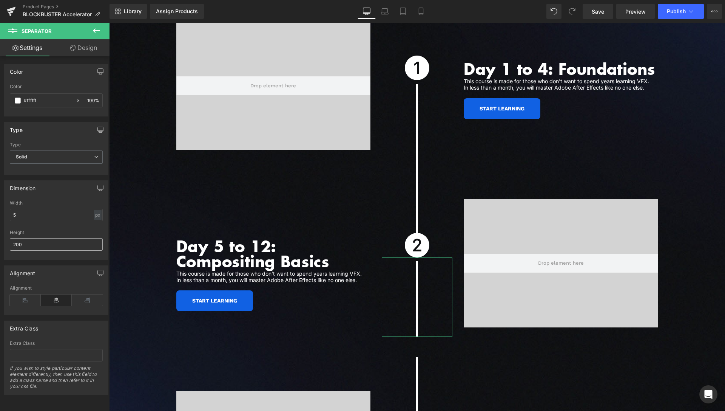
click at [16, 242] on input "200" at bounding box center [56, 244] width 93 height 12
type input "240"
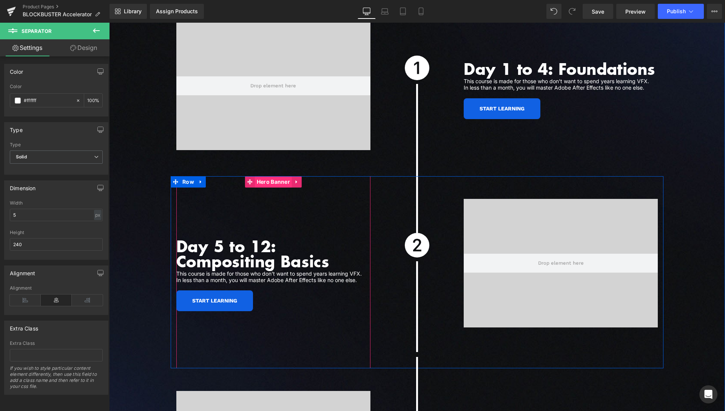
click at [267, 176] on span "Hero Banner" at bounding box center [273, 181] width 37 height 11
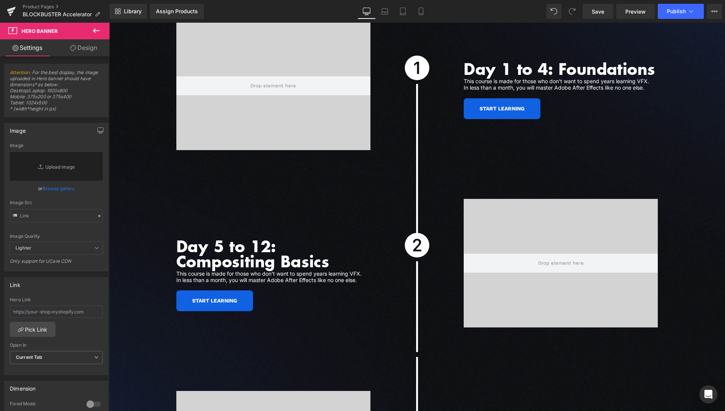
click at [82, 49] on link "Design" at bounding box center [83, 47] width 55 height 17
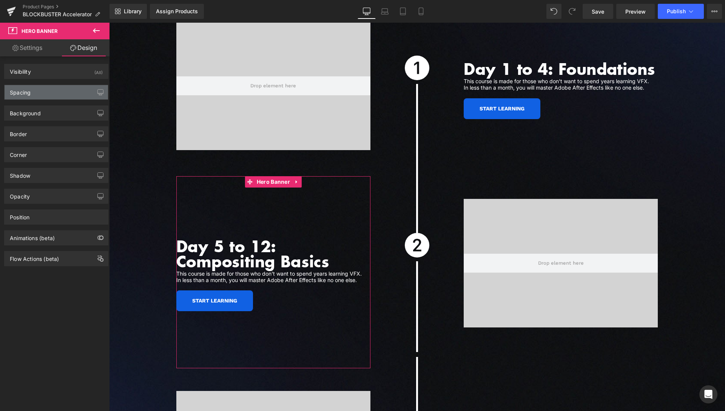
click at [35, 94] on div "Spacing" at bounding box center [56, 92] width 103 height 14
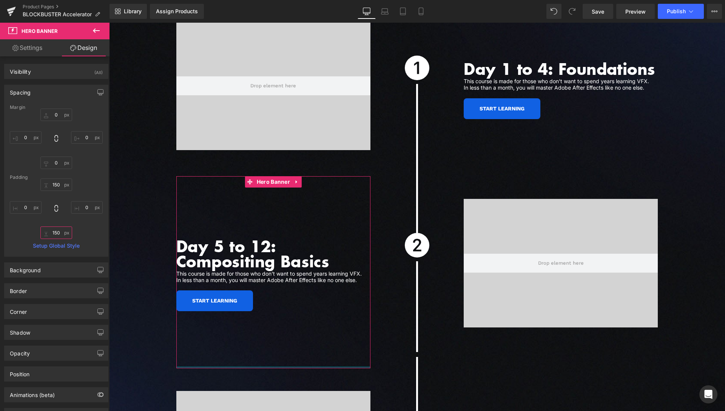
click at [53, 230] on input "text" at bounding box center [56, 232] width 32 height 12
type input "100"
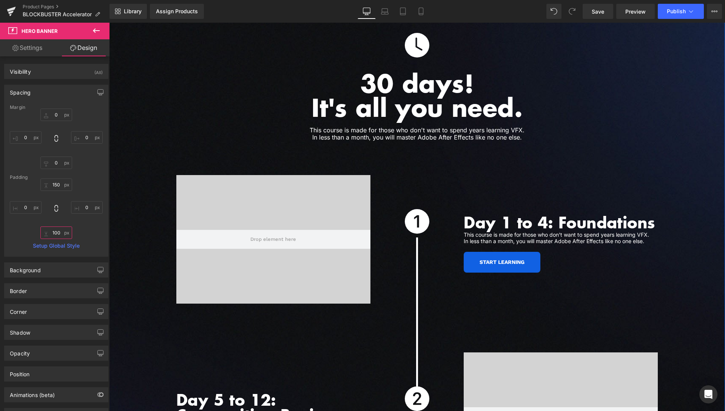
scroll to position [1872, 0]
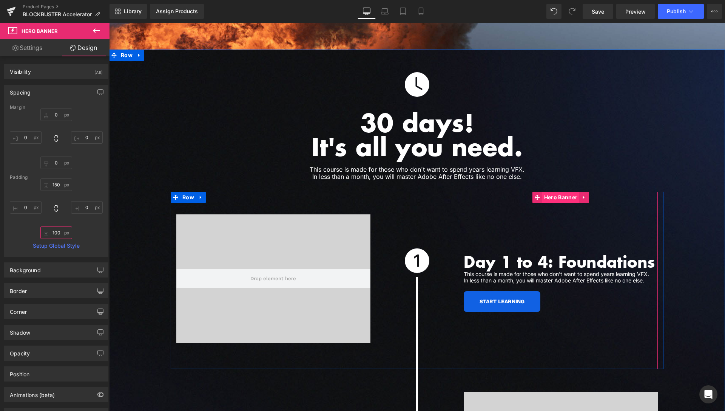
click at [555, 191] on span "Hero Banner" at bounding box center [560, 196] width 37 height 11
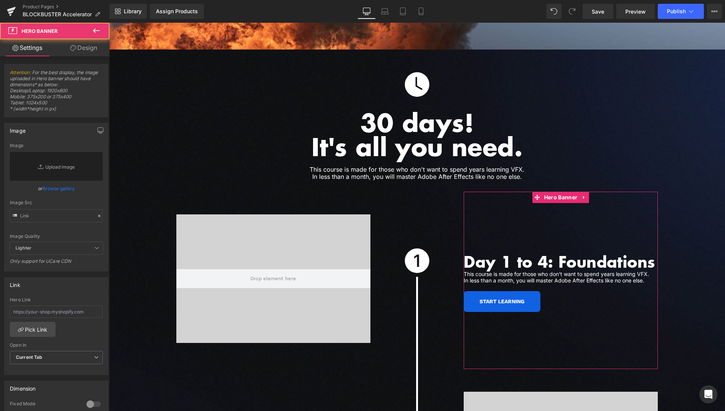
click at [94, 55] on link "Design" at bounding box center [83, 47] width 55 height 17
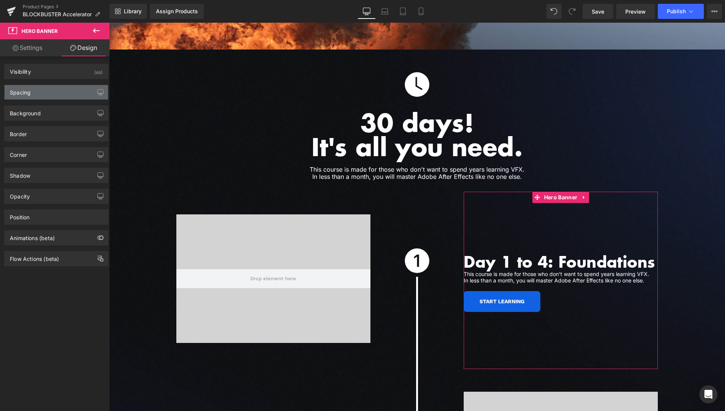
click at [49, 92] on div "Spacing" at bounding box center [56, 92] width 103 height 14
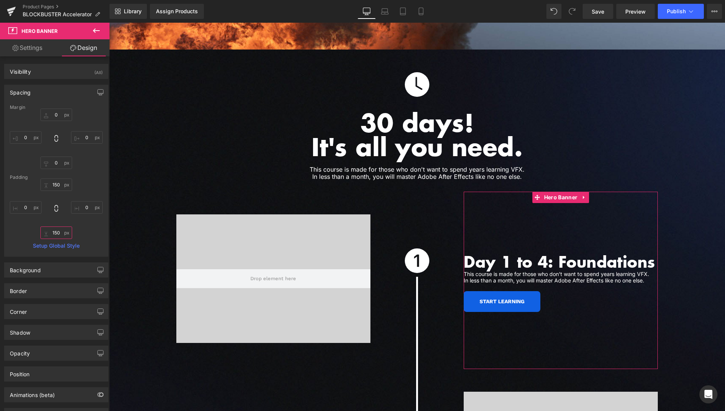
click at [57, 231] on input "text" at bounding box center [56, 232] width 32 height 12
type input "120"
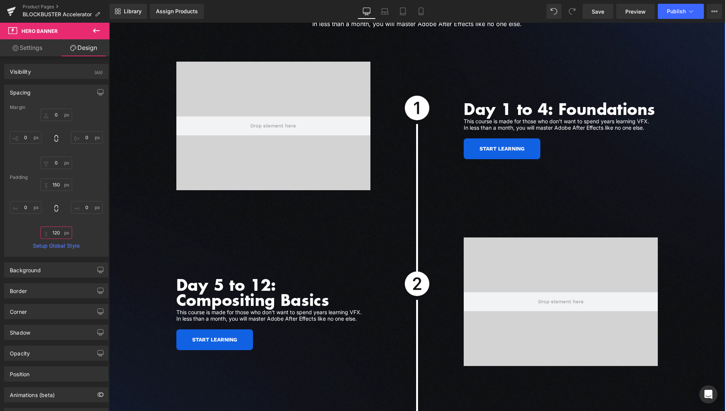
scroll to position [2026, 0]
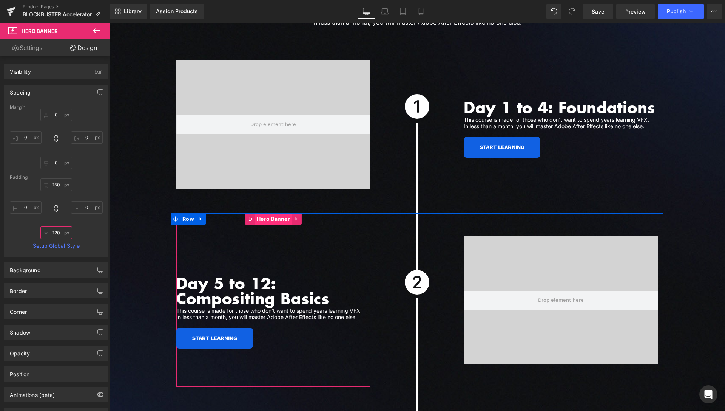
click at [274, 213] on span "Hero Banner" at bounding box center [273, 218] width 37 height 11
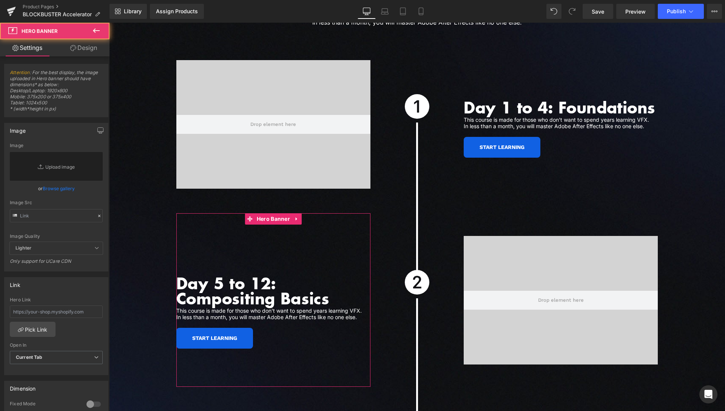
click at [91, 56] on link "Design" at bounding box center [83, 47] width 55 height 17
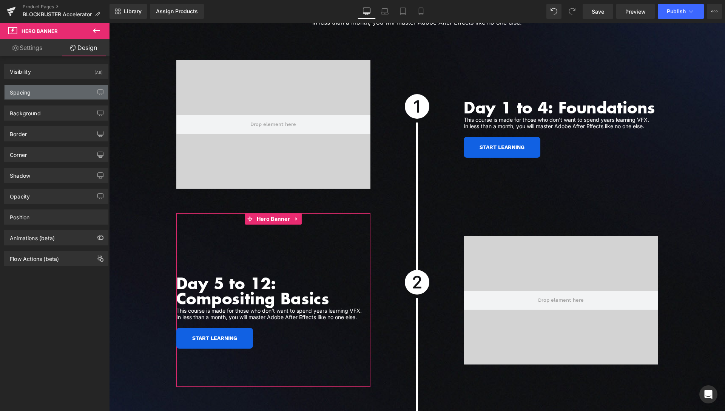
click at [43, 94] on div "Spacing" at bounding box center [56, 92] width 103 height 14
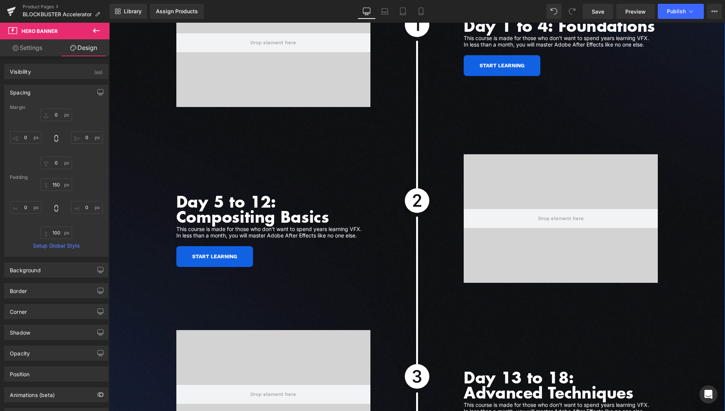
scroll to position [2104, 0]
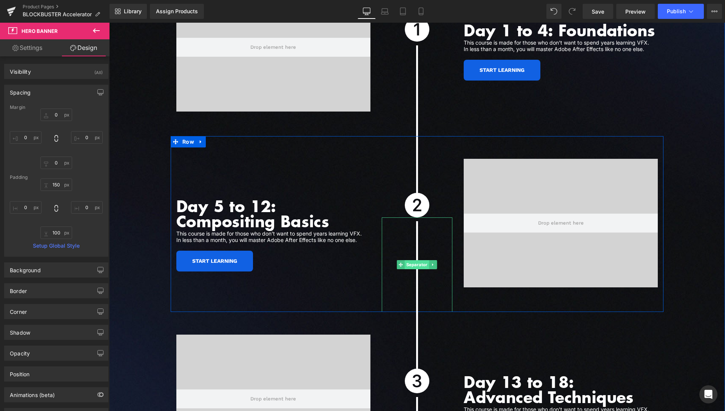
click at [415, 260] on span "Separator" at bounding box center [417, 264] width 25 height 9
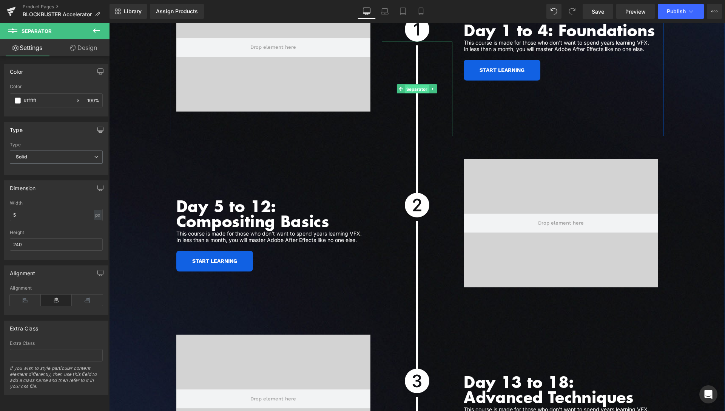
click at [413, 85] on span "Separator" at bounding box center [417, 89] width 25 height 9
click at [411, 260] on span "Separator" at bounding box center [417, 264] width 25 height 9
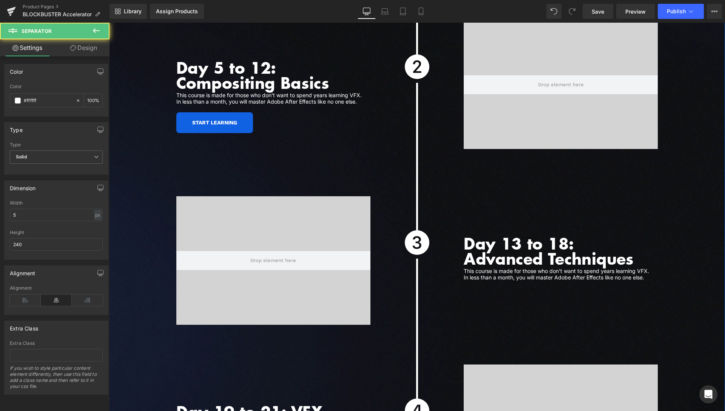
scroll to position [2296, 0]
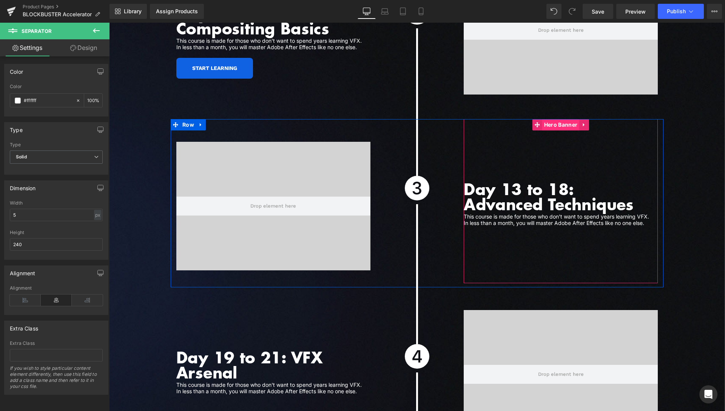
click at [554, 119] on span "Hero Banner" at bounding box center [560, 124] width 37 height 11
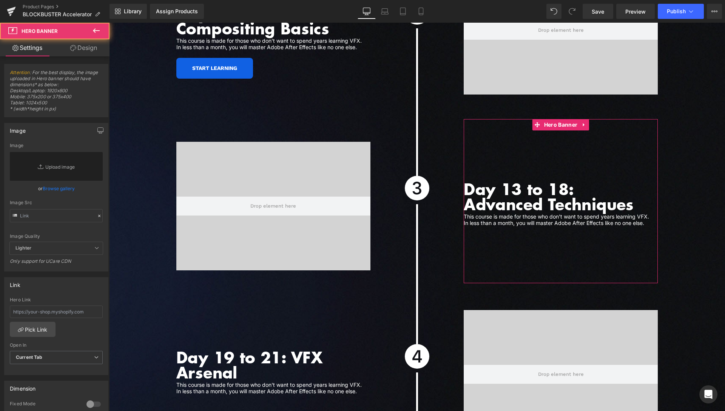
click at [87, 49] on link "Design" at bounding box center [83, 47] width 55 height 17
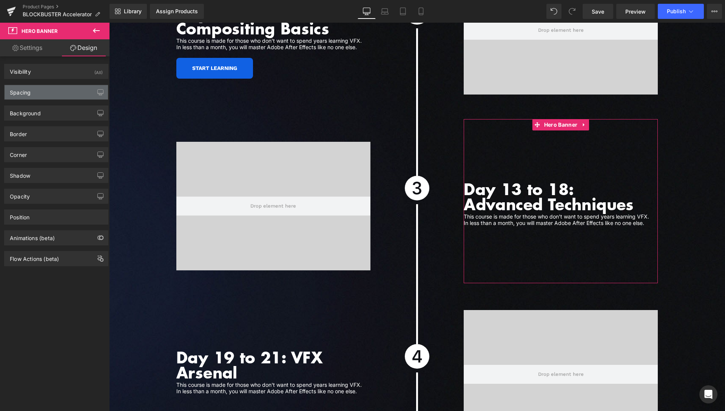
click at [42, 91] on div "Spacing" at bounding box center [56, 92] width 103 height 14
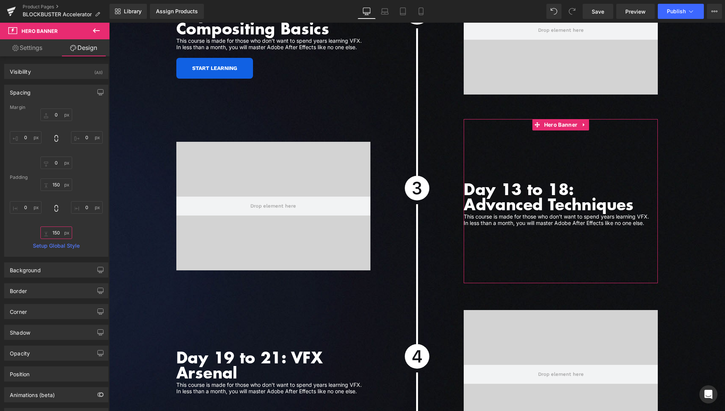
click at [50, 235] on input "150" at bounding box center [56, 232] width 32 height 12
type input "100"
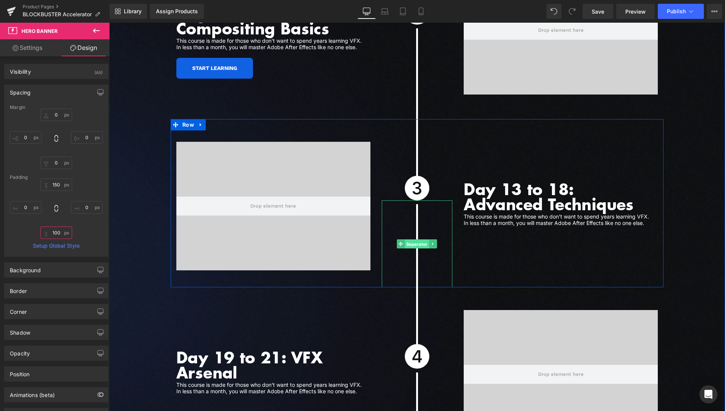
click at [411, 239] on span "Separator" at bounding box center [417, 243] width 25 height 9
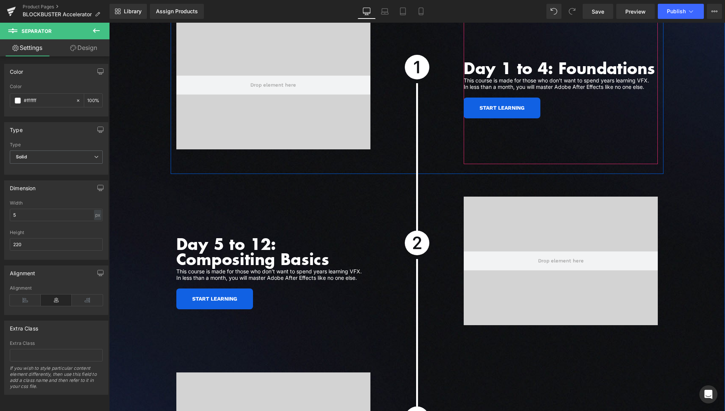
scroll to position [2065, 0]
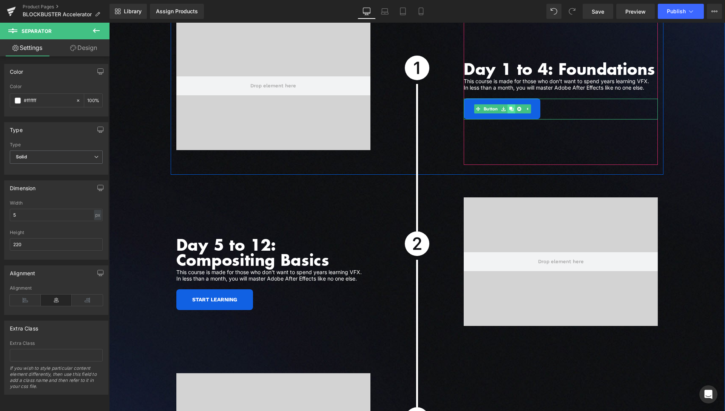
click at [509, 107] on icon at bounding box center [511, 109] width 4 height 4
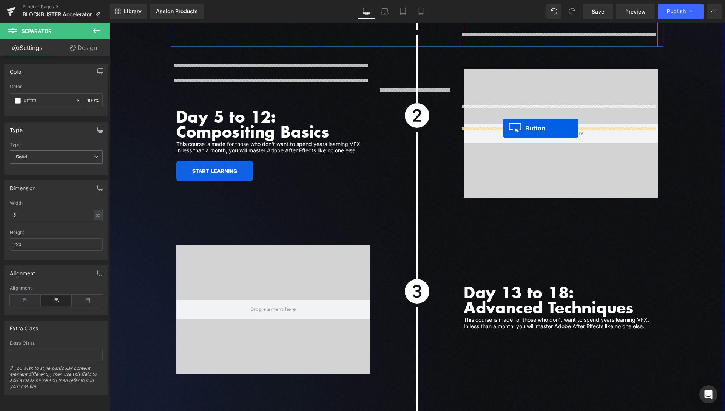
scroll to position [2219, 0]
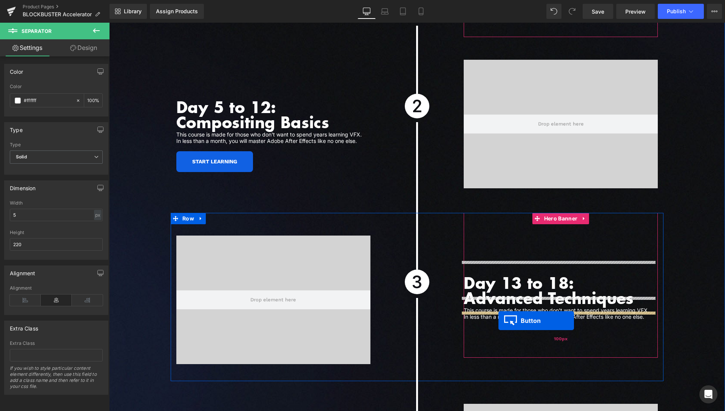
drag, startPoint x: 488, startPoint y: 130, endPoint x: 499, endPoint y: 320, distance: 191.0
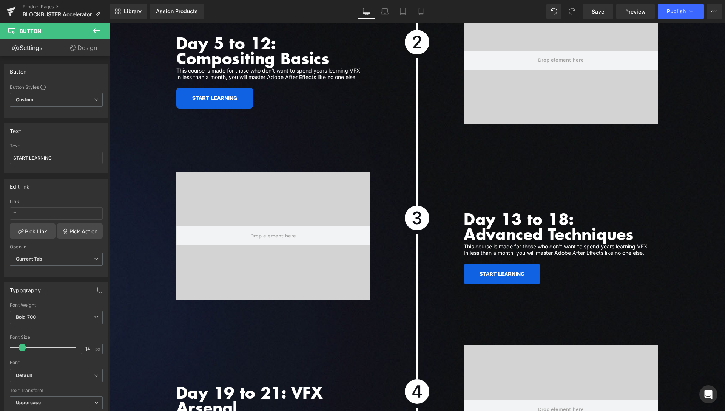
scroll to position [2335, 0]
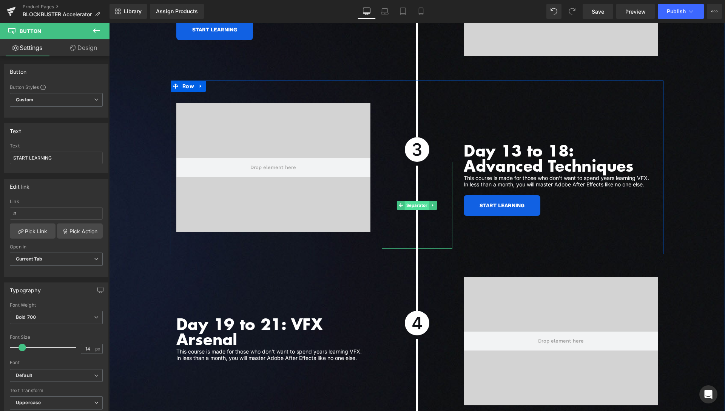
click at [413, 201] on span "Separator" at bounding box center [417, 205] width 25 height 9
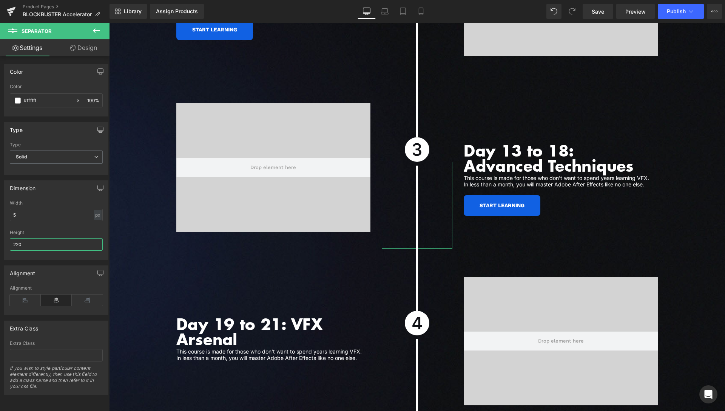
click at [17, 242] on input "220" at bounding box center [56, 244] width 93 height 12
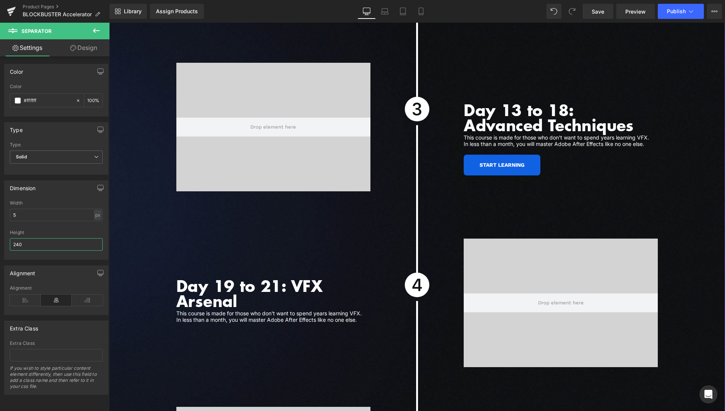
scroll to position [2373, 0]
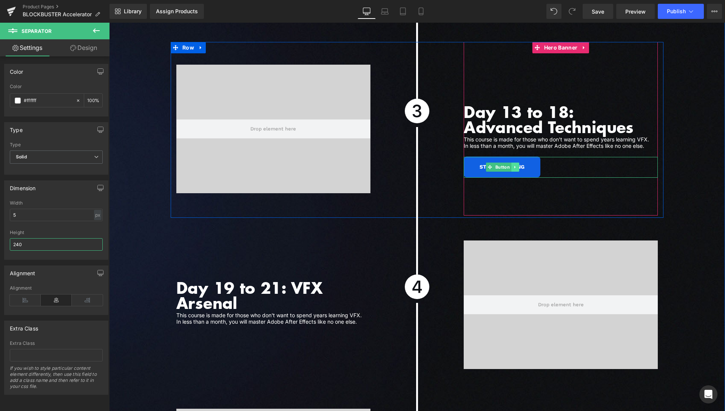
type input "240"
click at [514, 162] on link at bounding box center [515, 166] width 8 height 9
click at [509, 165] on icon at bounding box center [511, 167] width 4 height 4
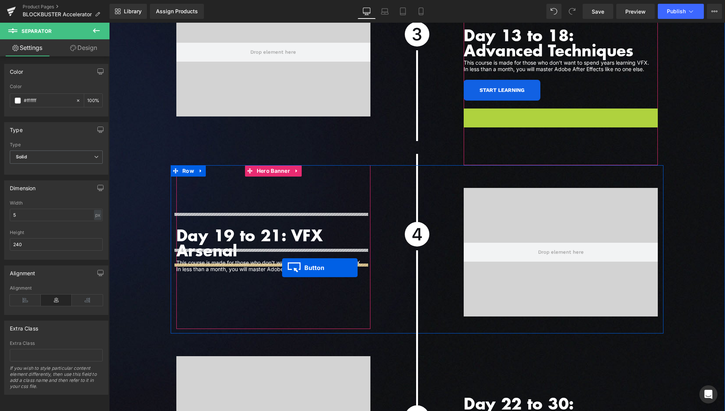
scroll to position [2450, 0]
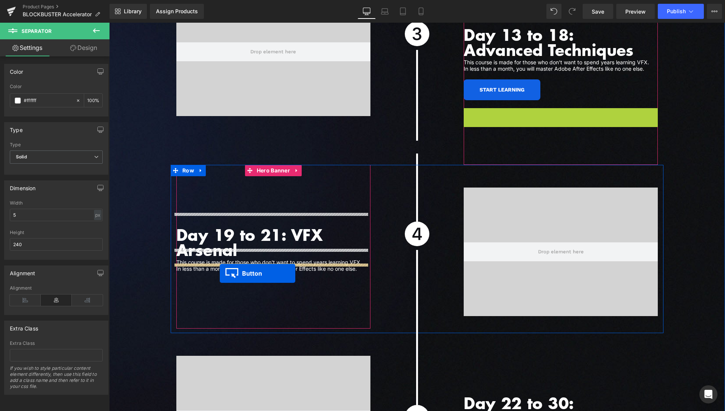
drag, startPoint x: 488, startPoint y: 187, endPoint x: 220, endPoint y: 273, distance: 281.9
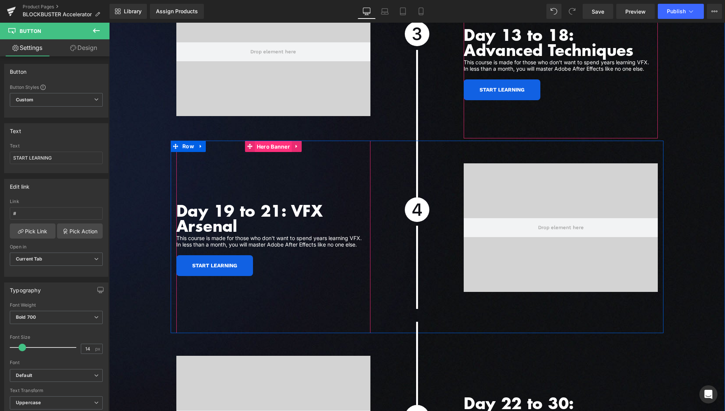
click at [265, 142] on span "Hero Banner" at bounding box center [273, 146] width 37 height 11
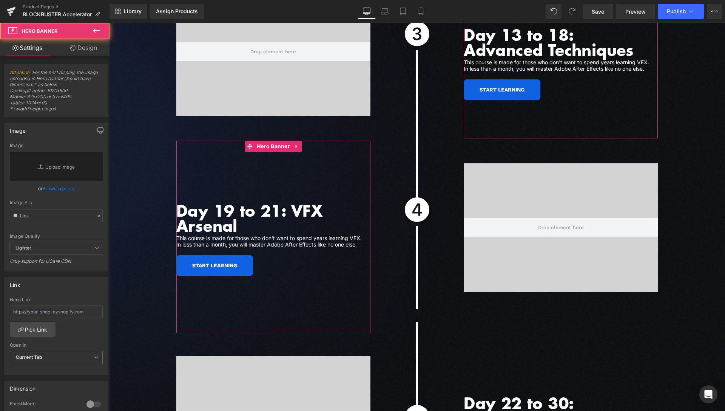
click at [86, 52] on link "Design" at bounding box center [83, 47] width 55 height 17
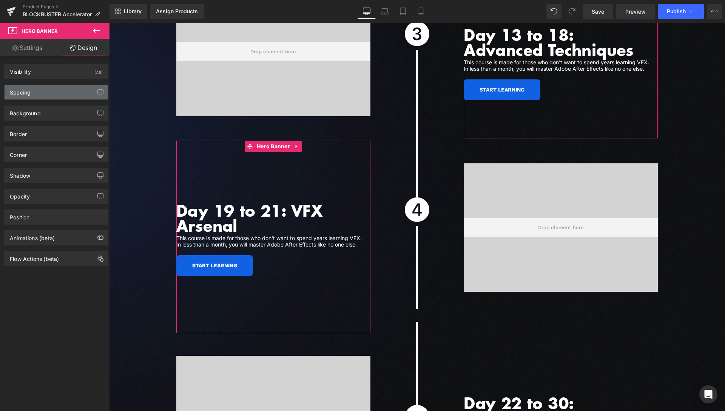
click at [37, 93] on div "Spacing" at bounding box center [56, 92] width 103 height 14
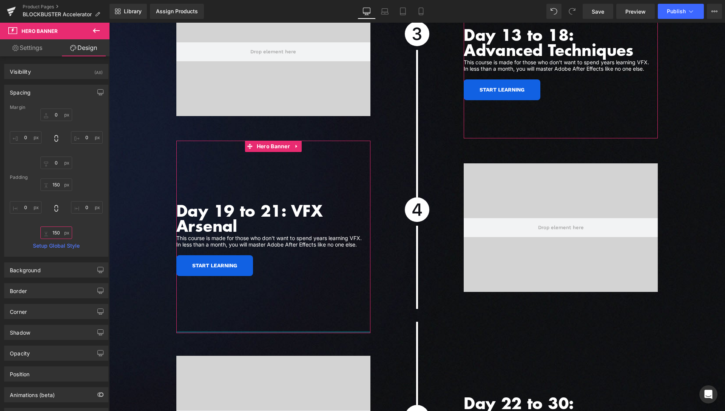
click at [56, 236] on input "150" at bounding box center [56, 232] width 32 height 12
click at [56, 235] on input "150" at bounding box center [56, 232] width 32 height 12
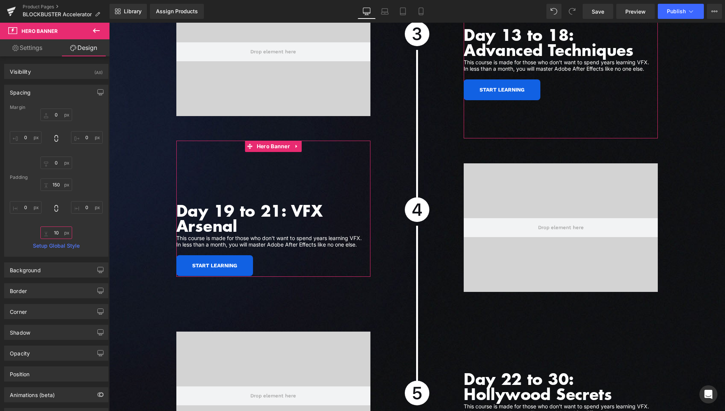
type input "100"
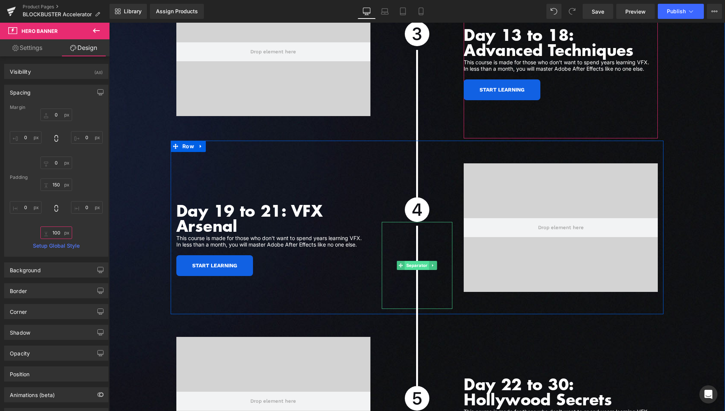
click at [417, 261] on span "Separator" at bounding box center [417, 265] width 25 height 9
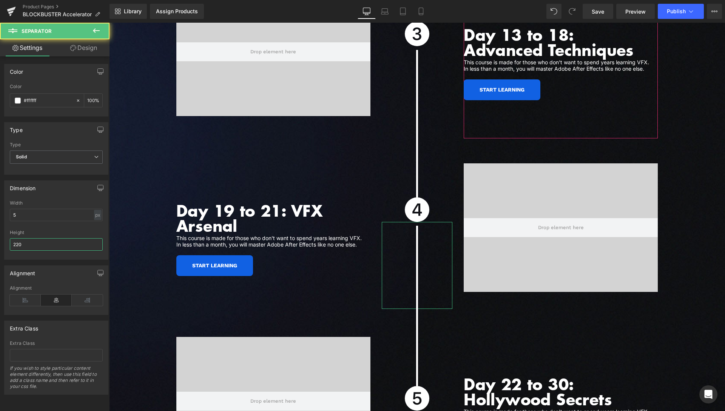
click at [25, 243] on input "220" at bounding box center [56, 244] width 93 height 12
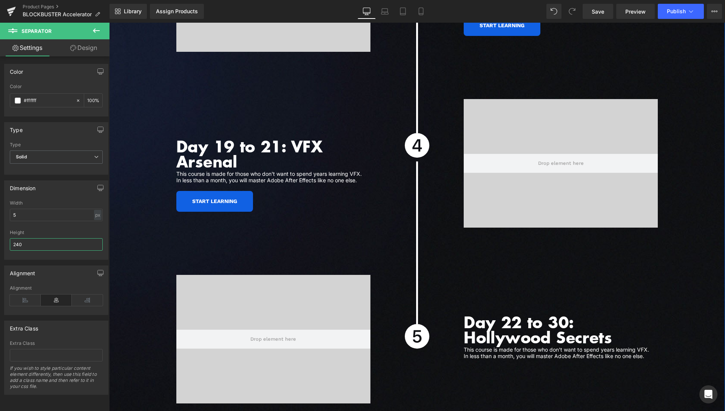
scroll to position [2566, 0]
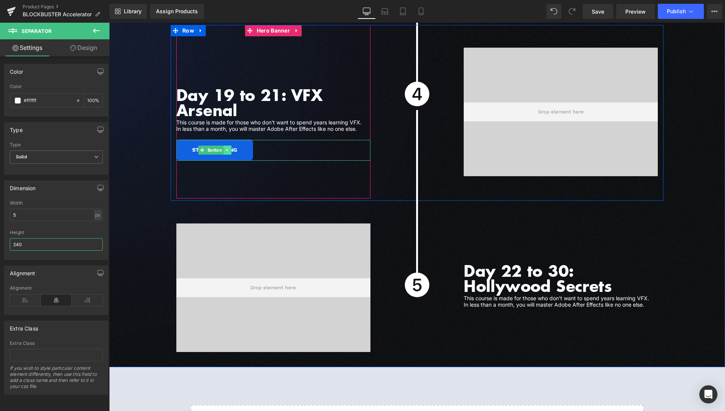
type input "240"
click at [225, 148] on icon at bounding box center [227, 150] width 4 height 5
click at [222, 148] on icon at bounding box center [224, 150] width 4 height 4
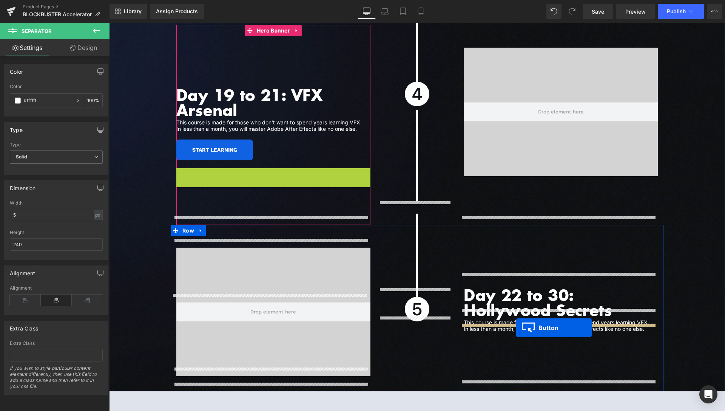
drag, startPoint x: 199, startPoint y: 171, endPoint x: 516, endPoint y: 327, distance: 354.2
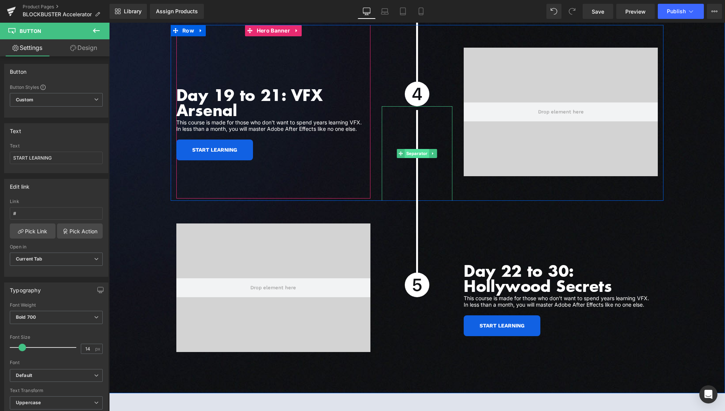
click at [415, 149] on span "Separator" at bounding box center [417, 153] width 25 height 9
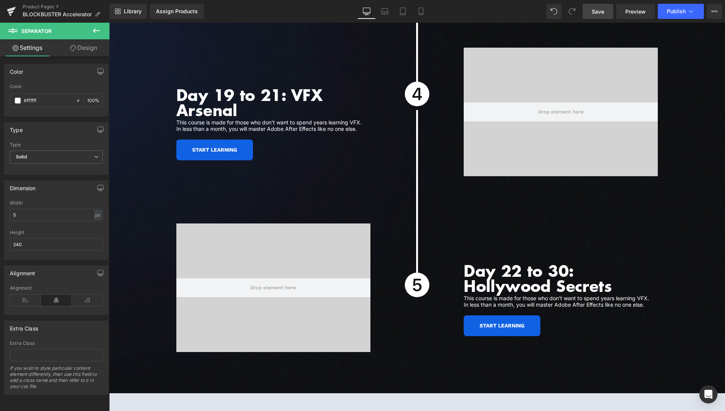
click at [591, 11] on link "Save" at bounding box center [598, 11] width 31 height 15
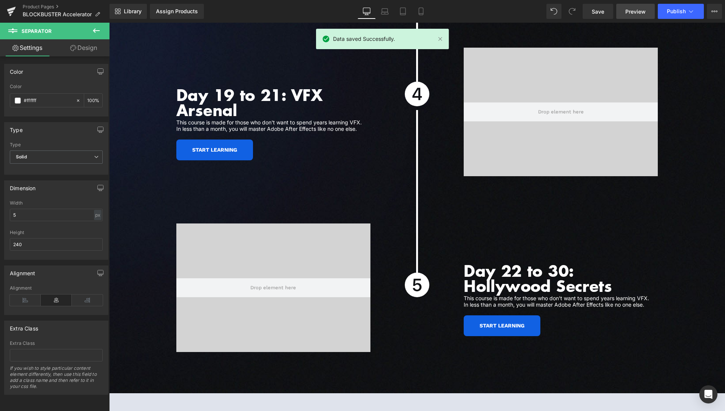
click at [632, 12] on span "Preview" at bounding box center [635, 12] width 20 height 8
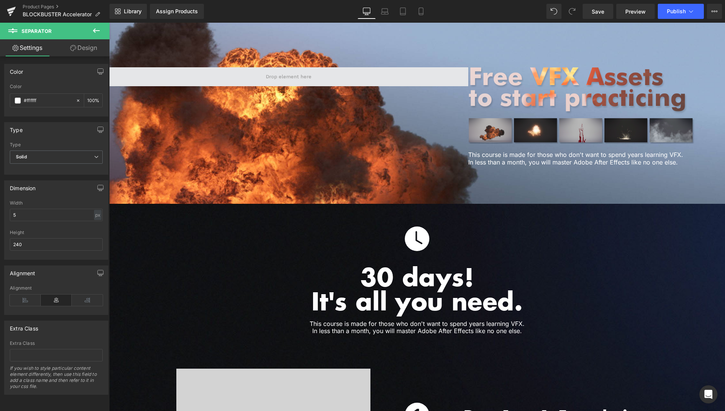
scroll to position [1641, 0]
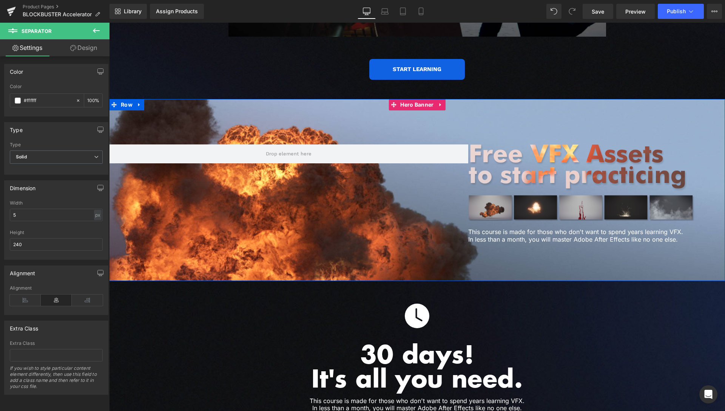
click at [409, 99] on span "Hero Banner" at bounding box center [416, 104] width 37 height 11
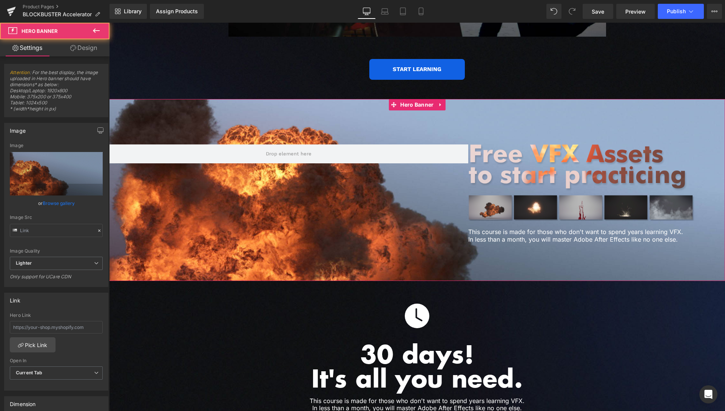
click at [93, 48] on link "Design" at bounding box center [83, 47] width 55 height 17
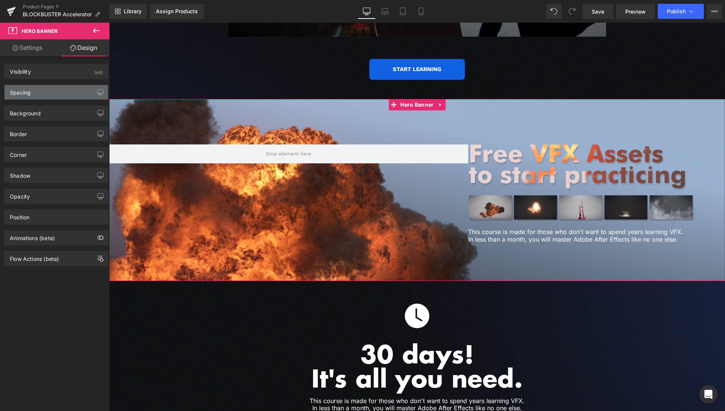
click at [60, 90] on div "Spacing" at bounding box center [56, 92] width 103 height 14
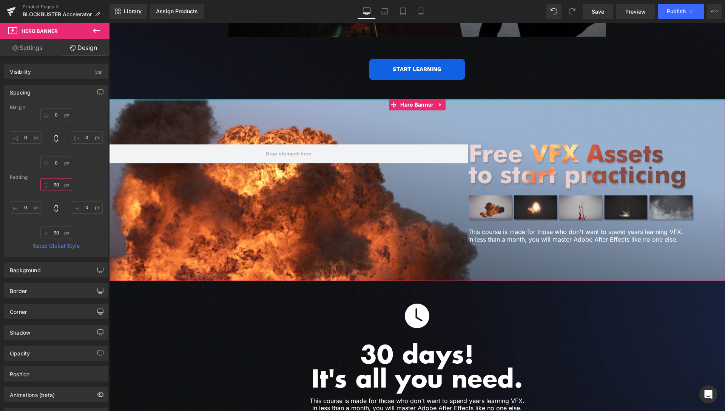
click at [53, 185] on input "90" at bounding box center [56, 184] width 32 height 12
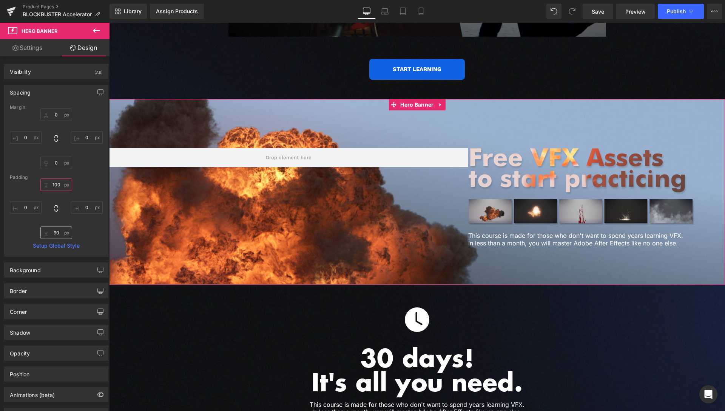
type input "100"
click at [53, 232] on input "90" at bounding box center [56, 232] width 32 height 12
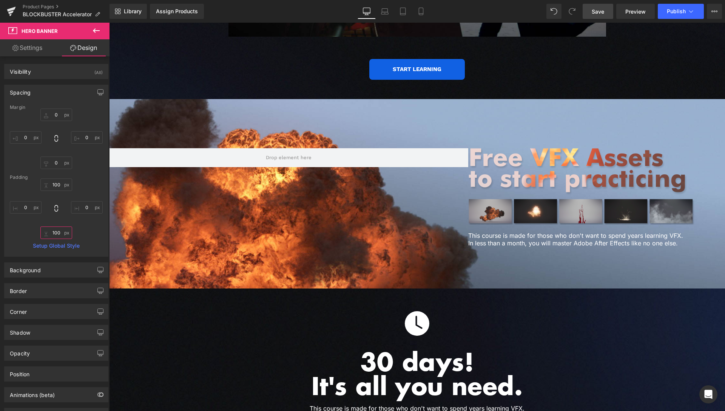
type input "100"
click at [597, 11] on span "Save" at bounding box center [598, 12] width 12 height 8
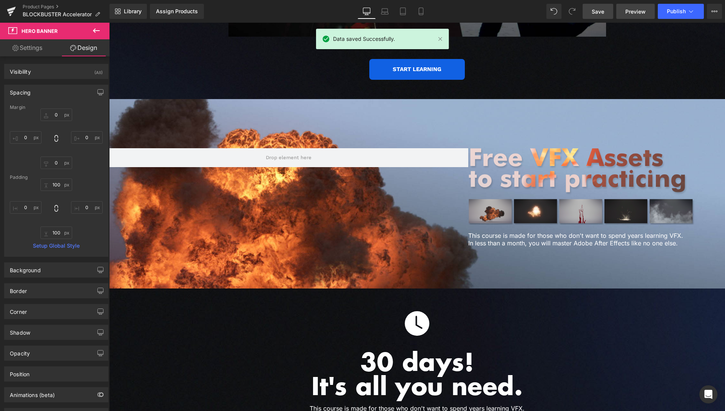
click at [630, 8] on span "Preview" at bounding box center [635, 12] width 20 height 8
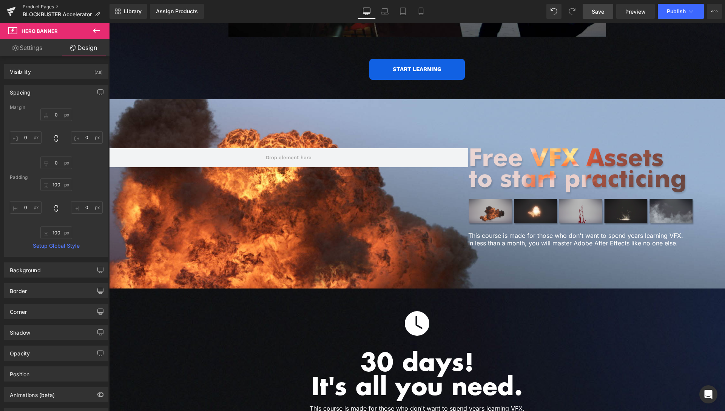
click at [43, 6] on link "Product Pages" at bounding box center [66, 7] width 87 height 6
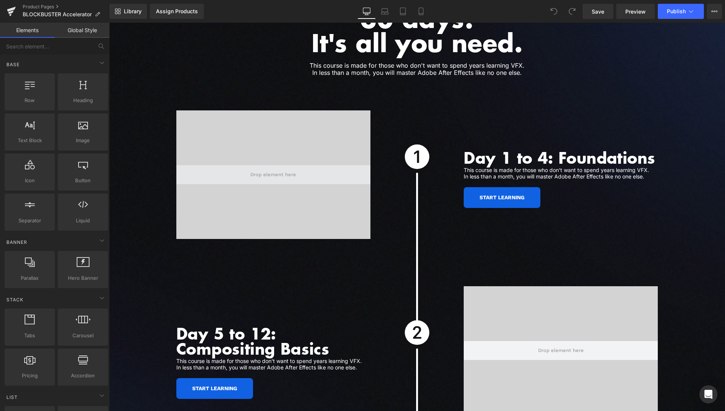
scroll to position [2003, 0]
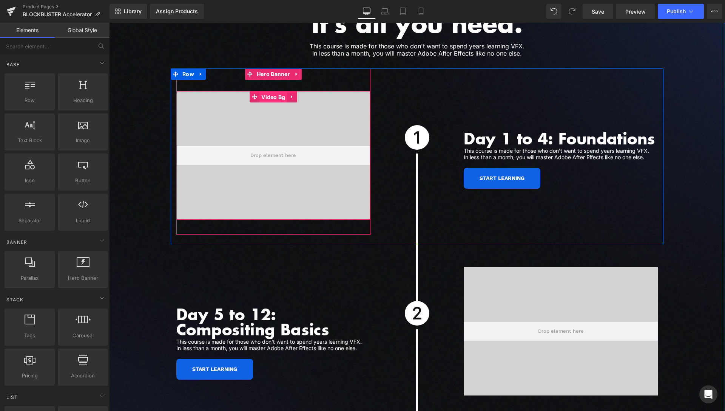
click at [268, 91] on span "Video Bg" at bounding box center [273, 96] width 28 height 11
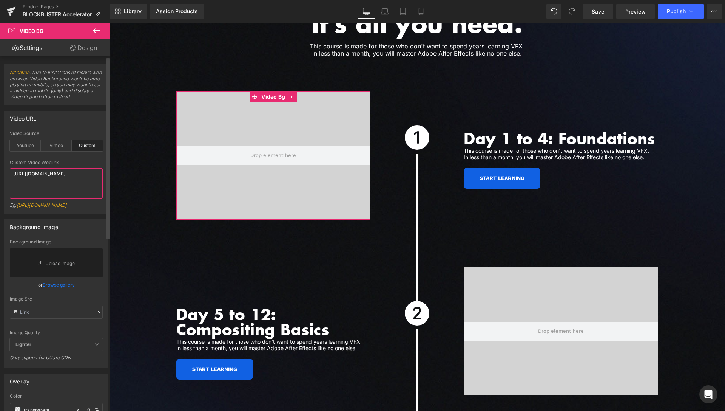
drag, startPoint x: 73, startPoint y: 199, endPoint x: 0, endPoint y: 171, distance: 77.4
click at [10, 171] on textarea "https://cdn.shopify.com/videos/c/o/v/31622c2dba6146d1ae82dafa2bdd81e6.mp4" at bounding box center [56, 183] width 93 height 30
paste textarea "c0985854b73e40368923d531555db70b"
type textarea "https://cdn.shopify.com/videos/c/o/v/c0985854b73e40368923d531555db70b.mp4"
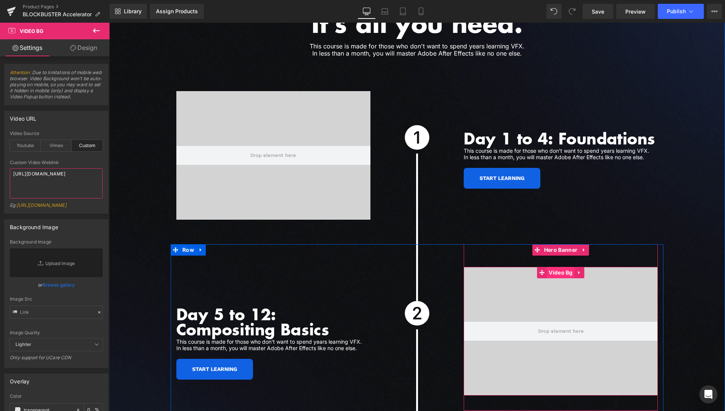
click at [557, 267] on span "Video Bg" at bounding box center [561, 272] width 28 height 11
click at [560, 267] on span "Video Bg" at bounding box center [561, 272] width 28 height 11
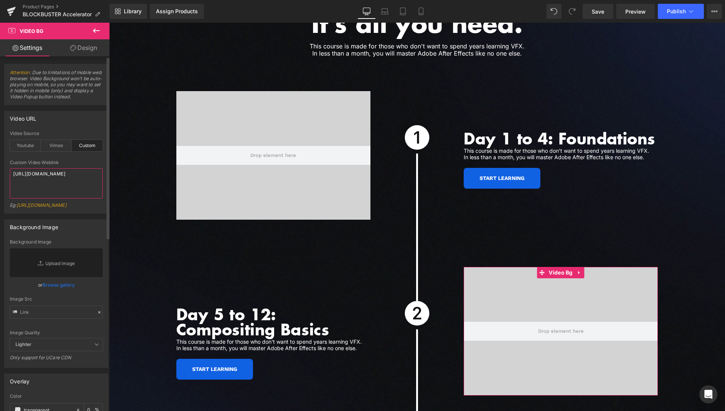
drag, startPoint x: 57, startPoint y: 199, endPoint x: 0, endPoint y: 163, distance: 67.7
click at [10, 168] on textarea "https://cdn.shopify.com/videos/c/o/v/fae06f7f6b9444f5a184594f02534a79.mp4" at bounding box center [56, 183] width 93 height 30
paste textarea "531d92b31cf7483290a2c509668583e6"
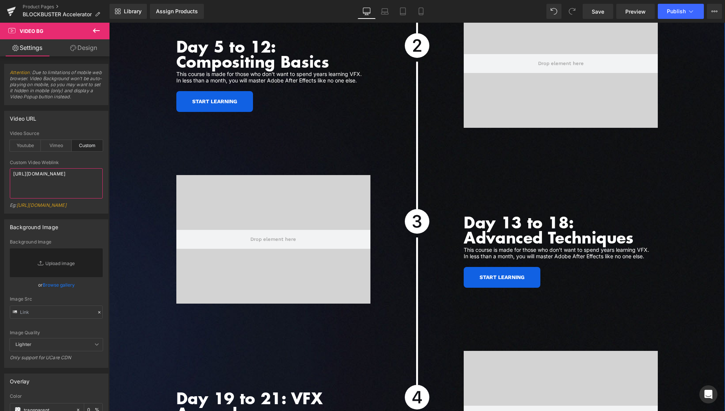
scroll to position [2273, 0]
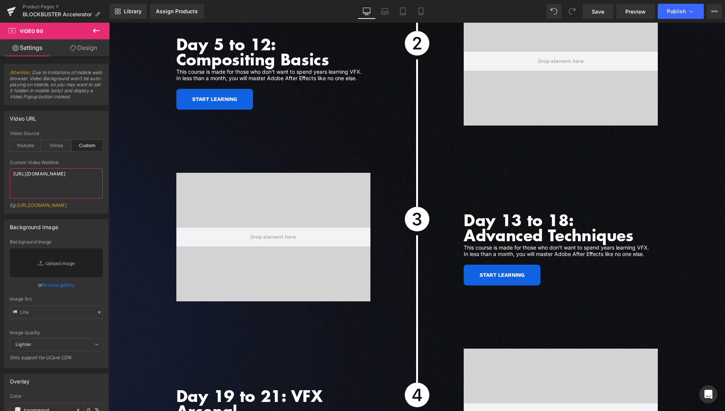
type textarea "https://cdn.shopify.com/videos/c/o/v/531d92b31cf7483290a2c509668583e6.mp4"
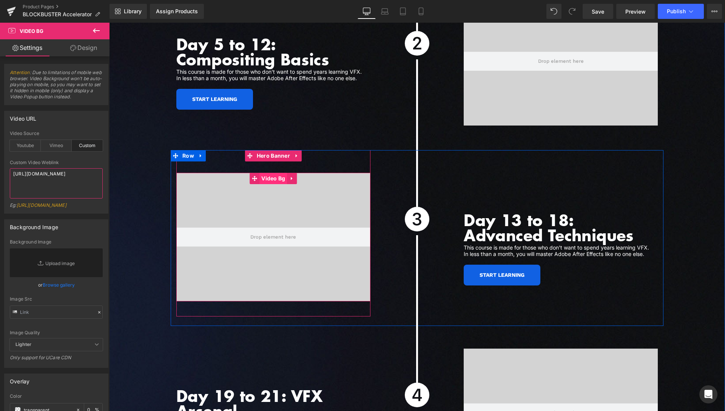
click at [273, 173] on span "Video Bg" at bounding box center [273, 178] width 28 height 11
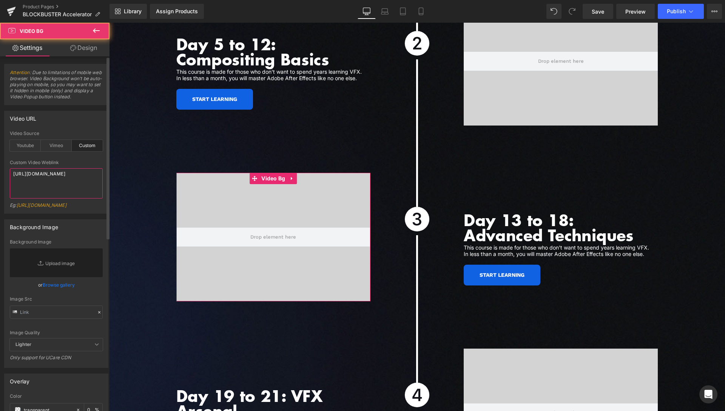
drag, startPoint x: 43, startPoint y: 196, endPoint x: 0, endPoint y: 157, distance: 57.7
click at [10, 168] on textarea "https://cdn.shopify.com/videos/c/o/v/328c147baf854f2aad68273bc42ea748.mp4" at bounding box center [56, 183] width 93 height 30
paste textarea "8b49314a26c442c486aeaaed78afdf5b"
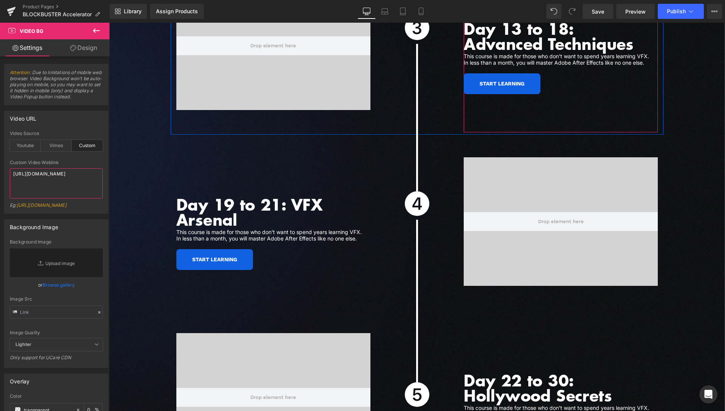
scroll to position [2465, 0]
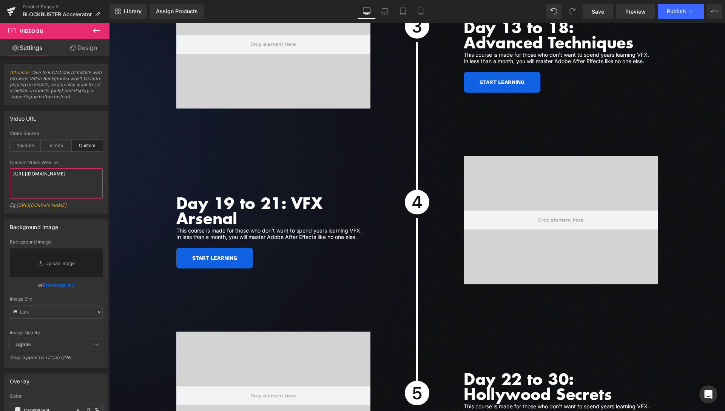
type textarea "https://cdn.shopify.com/videos/c/o/v/8b49314a26c442c486aeaaed78afdf5b.mp4"
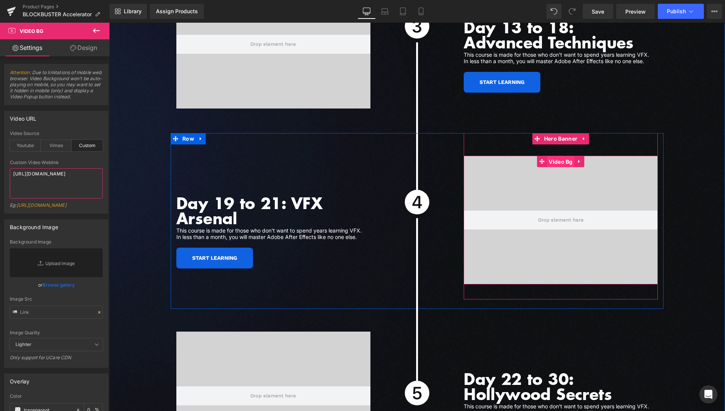
click at [558, 156] on span "Video Bg" at bounding box center [561, 161] width 28 height 11
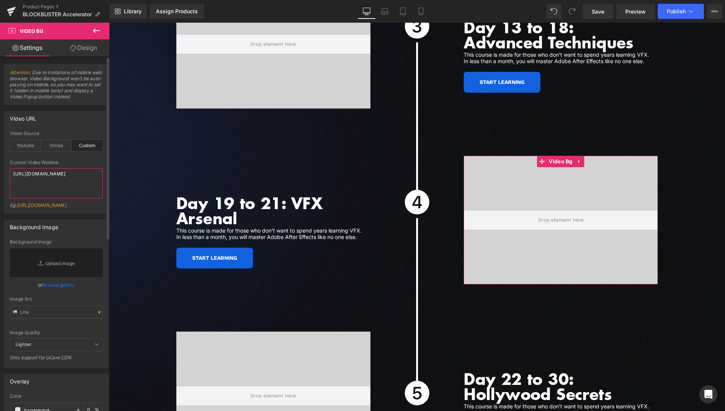
drag, startPoint x: 2, startPoint y: 177, endPoint x: 0, endPoint y: 164, distance: 13.7
click at [10, 168] on textarea "https://cdn.shopify.com/videos/c/o/v/d0a9513b53a04378b14b8e61147353e4.mp4" at bounding box center [56, 183] width 93 height 30
paste textarea "1ca980eed9bd40a3b561667e1fefa46f"
type textarea "https://cdn.shopify.com/videos/c/o/v/1ca980eed9bd40a3b561667e1fefa46f.mp4"
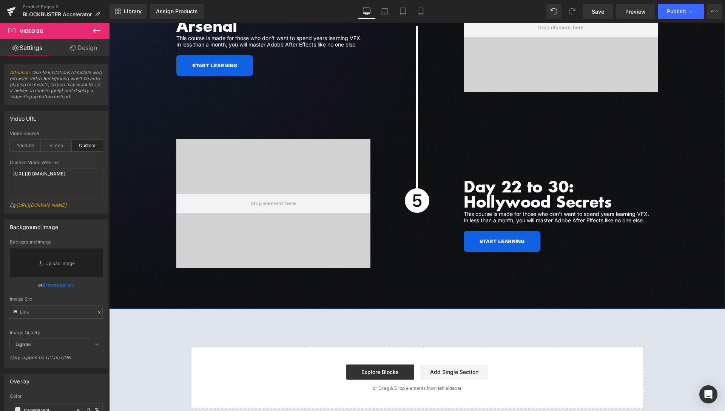
scroll to position [2658, 0]
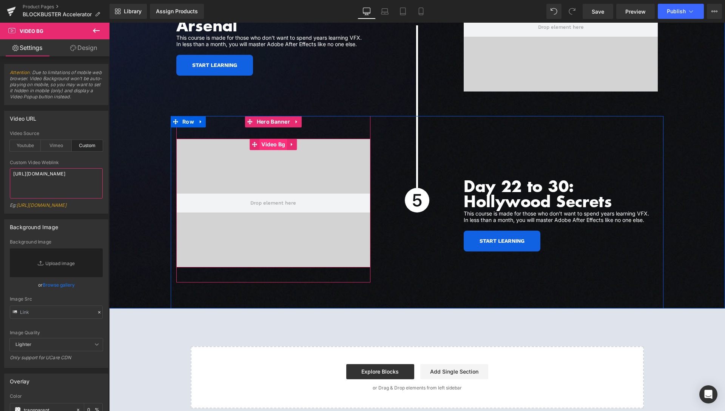
click at [268, 139] on span "Video Bg" at bounding box center [273, 144] width 28 height 11
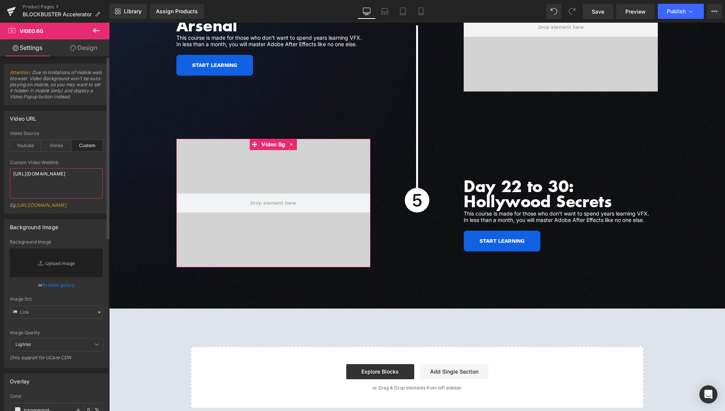
drag, startPoint x: 48, startPoint y: 202, endPoint x: 0, endPoint y: 157, distance: 65.7
click at [10, 168] on textarea "https://cdn.shopify.com/videos/c/o/v/dce34cbf4dd14aa38dd9cb925b06fe6f.mp4" at bounding box center [56, 183] width 93 height 30
paste textarea "021eb6eb75144febc6b5f0c0c0411a9"
click at [595, 11] on span "Save" at bounding box center [598, 12] width 12 height 8
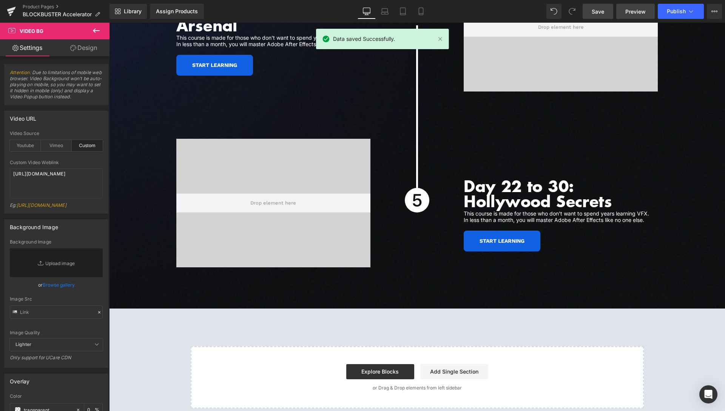
click at [634, 9] on span "Preview" at bounding box center [635, 12] width 20 height 8
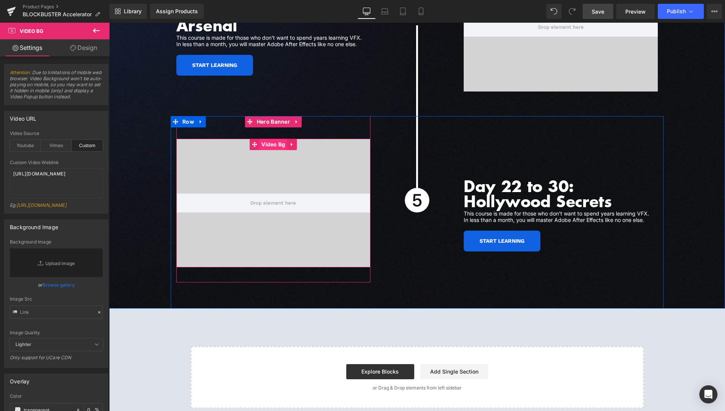
click at [276, 139] on span "Video Bg" at bounding box center [273, 144] width 28 height 11
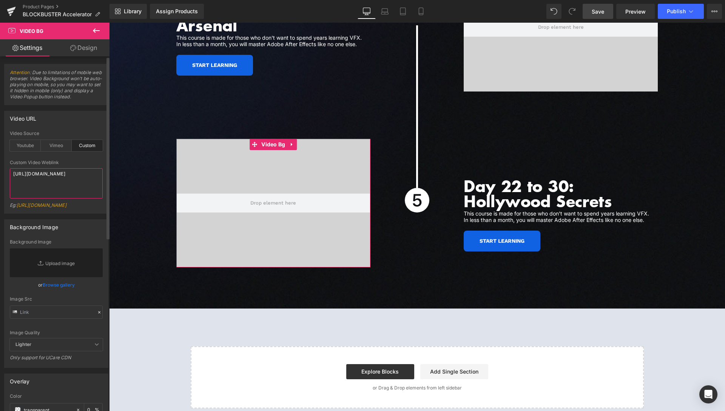
drag, startPoint x: 40, startPoint y: 198, endPoint x: 0, endPoint y: 170, distance: 48.9
click at [10, 170] on textarea "https://cdn.shopify.com/videos/c/o/v/d021eb6eb75144febc6b5f0c0c0411a9.mp4" at bounding box center [56, 183] width 93 height 30
paste textarea "aed5ccfc224341628ed220a438ae47c1"
type textarea "https://cdn.shopify.com/videos/c/o/v/aed5ccfc224341628ed220a438ae47c1.mp4"
click at [604, 10] on span "Save" at bounding box center [598, 12] width 12 height 8
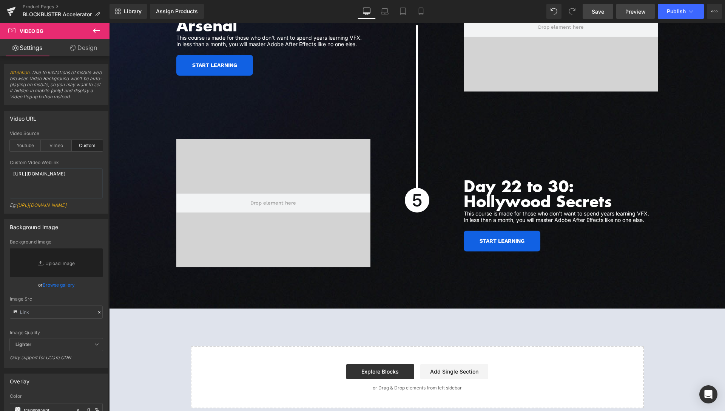
click at [636, 10] on span "Preview" at bounding box center [635, 12] width 20 height 8
click at [35, 6] on link "Product Pages" at bounding box center [66, 7] width 87 height 6
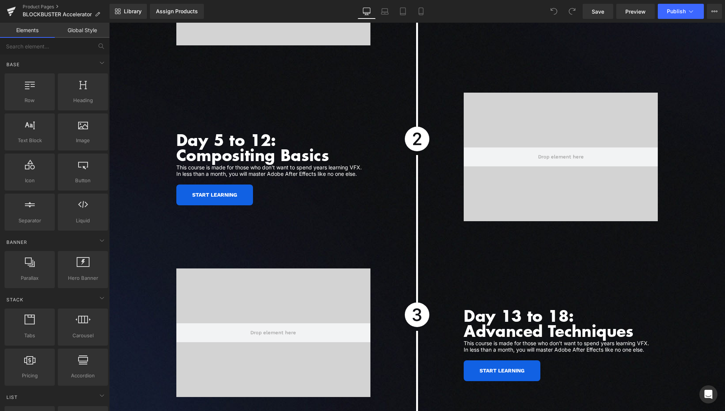
scroll to position [2268, 0]
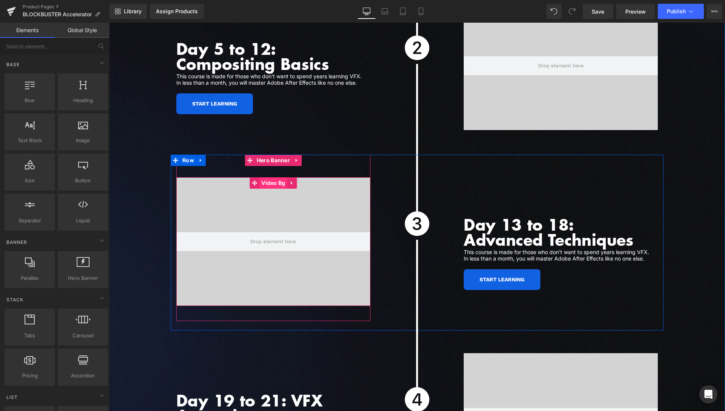
click at [267, 177] on span "Video Bg" at bounding box center [273, 182] width 28 height 11
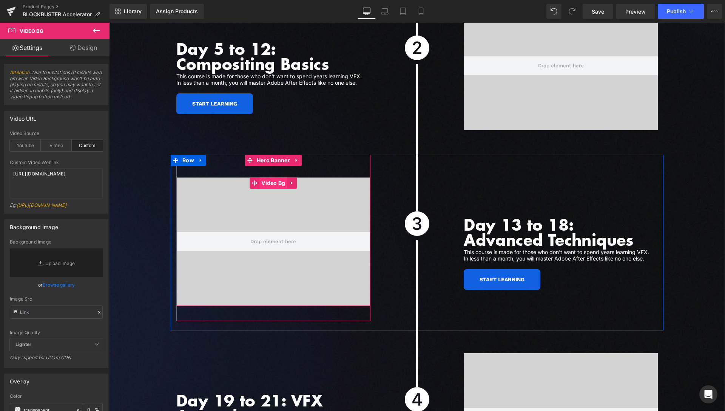
click at [266, 177] on span "Video Bg" at bounding box center [273, 182] width 28 height 11
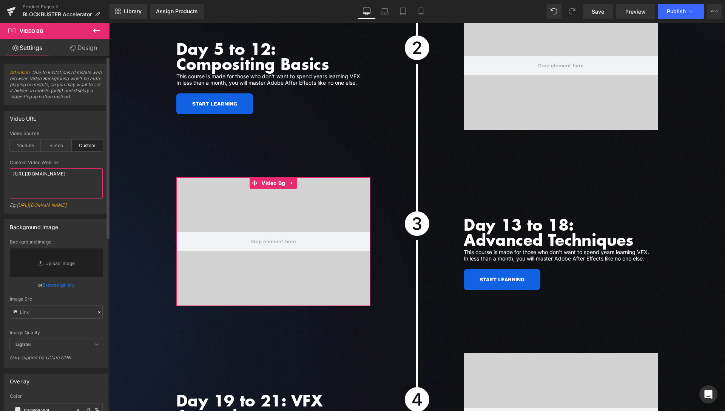
click at [79, 194] on textarea "[URL][DOMAIN_NAME]" at bounding box center [56, 183] width 93 height 30
paste textarea "156a67f522eb4eaf8cf380717d456ec0"
type textarea "[URL][DOMAIN_NAME]"
click at [595, 13] on span "Save" at bounding box center [598, 12] width 12 height 8
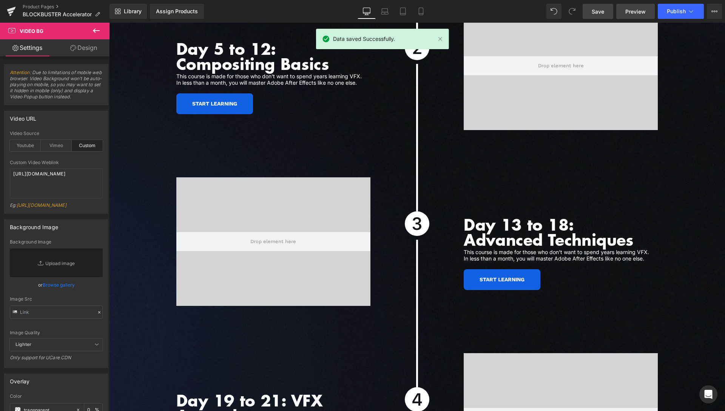
click at [639, 9] on span "Preview" at bounding box center [635, 12] width 20 height 8
